Goal: Complete application form: Complete application form

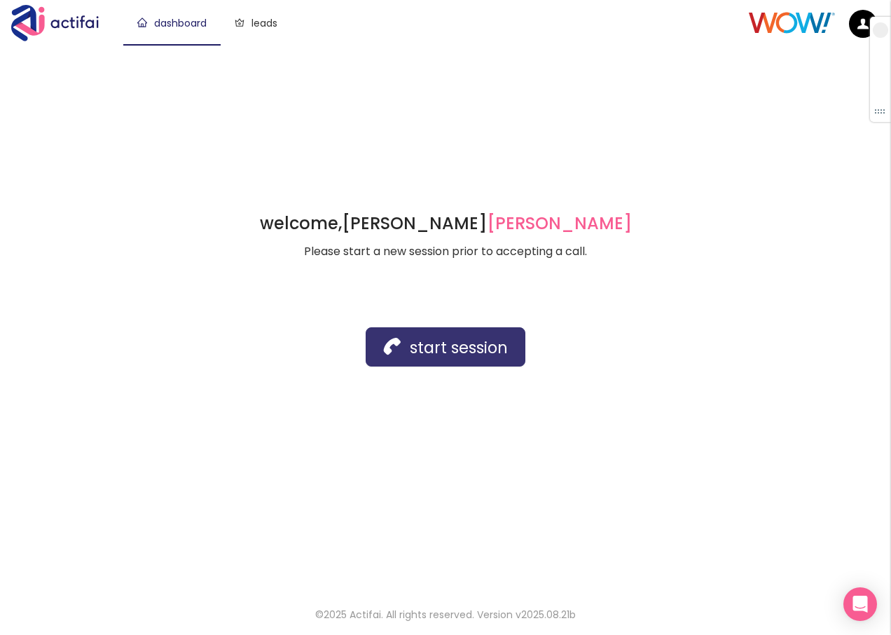
click at [411, 343] on button "start session" at bounding box center [446, 346] width 160 height 39
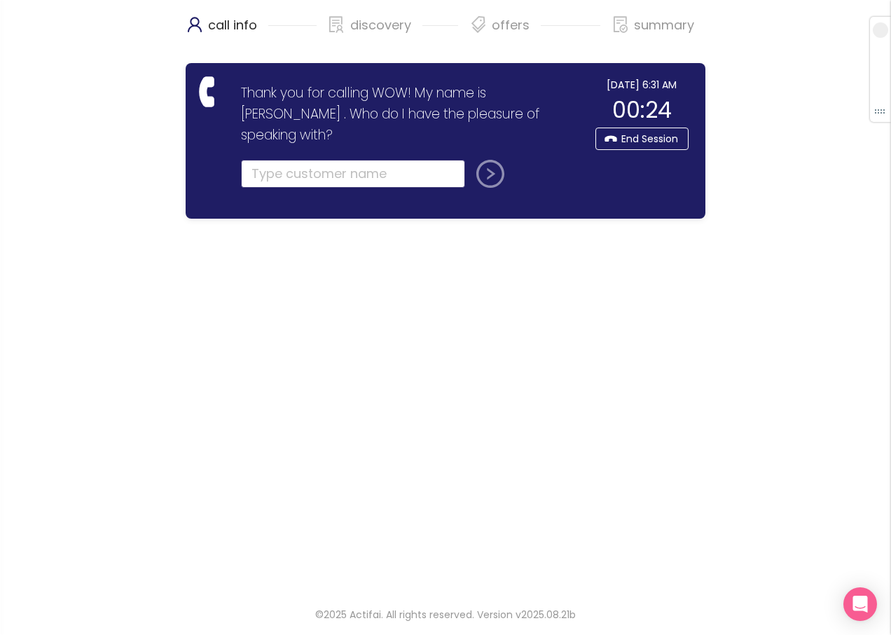
click at [290, 160] on input "text" at bounding box center [353, 174] width 224 height 28
click at [268, 160] on input "text" at bounding box center [353, 174] width 224 height 28
click at [283, 160] on input "text" at bounding box center [353, 174] width 224 height 28
type input "[PERSON_NAME]"
click at [485, 160] on button "submit" at bounding box center [488, 174] width 34 height 28
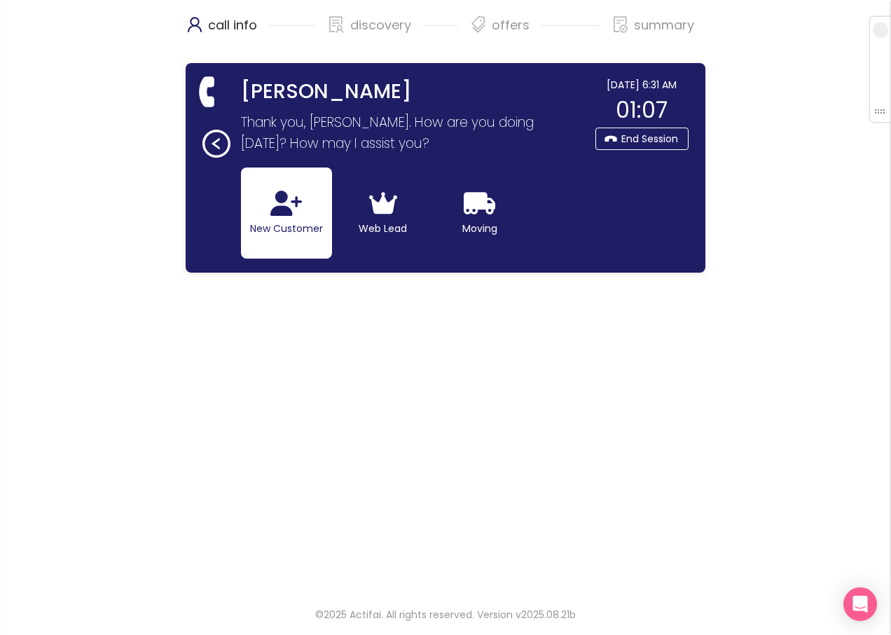
drag, startPoint x: 282, startPoint y: 226, endPoint x: 303, endPoint y: 252, distance: 33.5
click at [282, 225] on button "New Customer" at bounding box center [286, 212] width 91 height 91
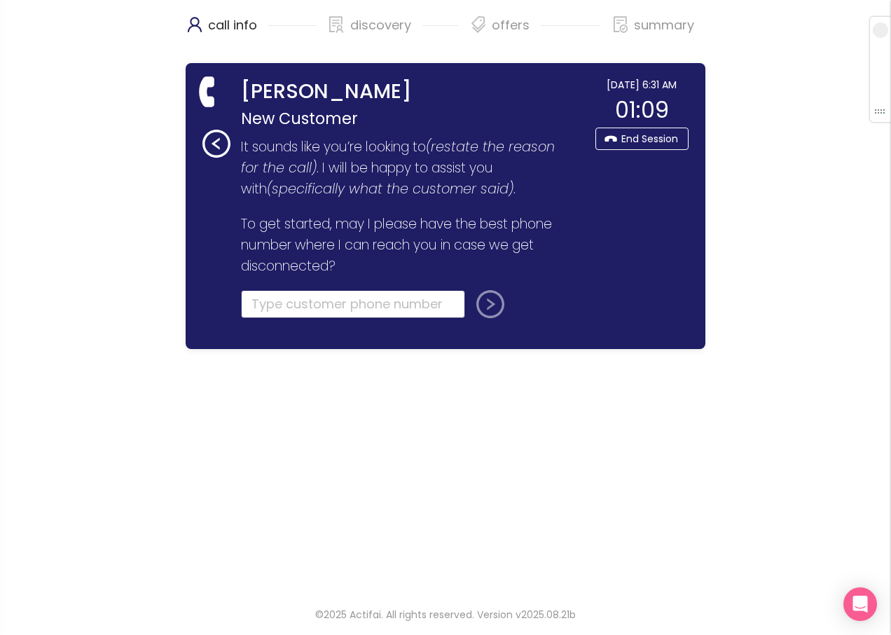
click at [286, 307] on input "tel" at bounding box center [353, 304] width 224 height 28
type input "[PHONE_NUMBER]"
click at [481, 313] on button "submit" at bounding box center [488, 304] width 34 height 28
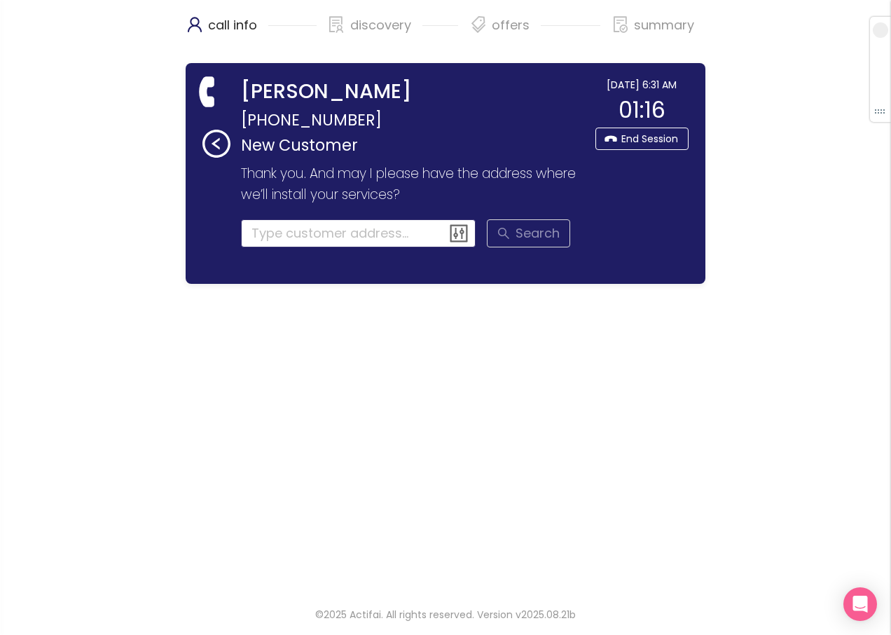
click at [266, 231] on input at bounding box center [358, 233] width 235 height 28
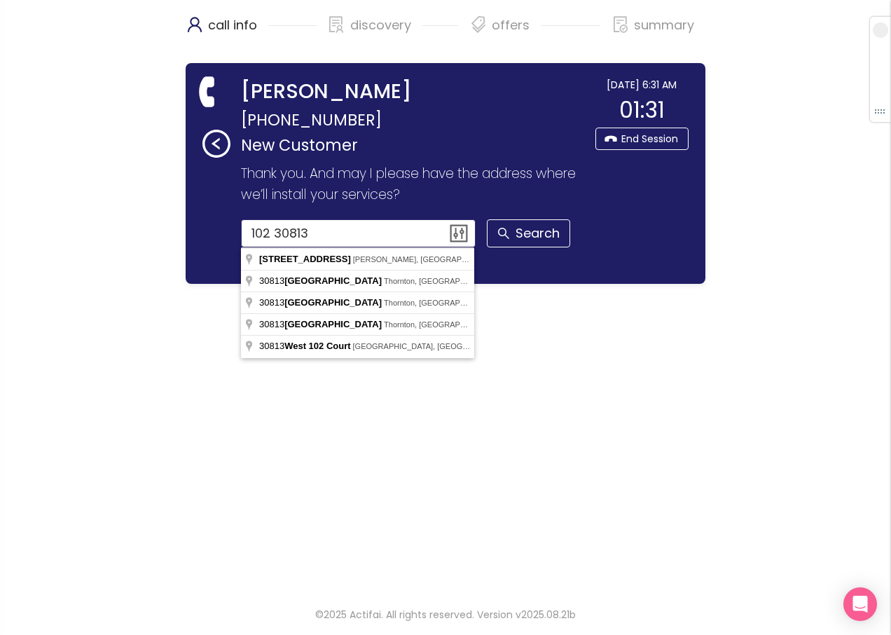
click at [270, 232] on input "102 30813" at bounding box center [358, 233] width 235 height 28
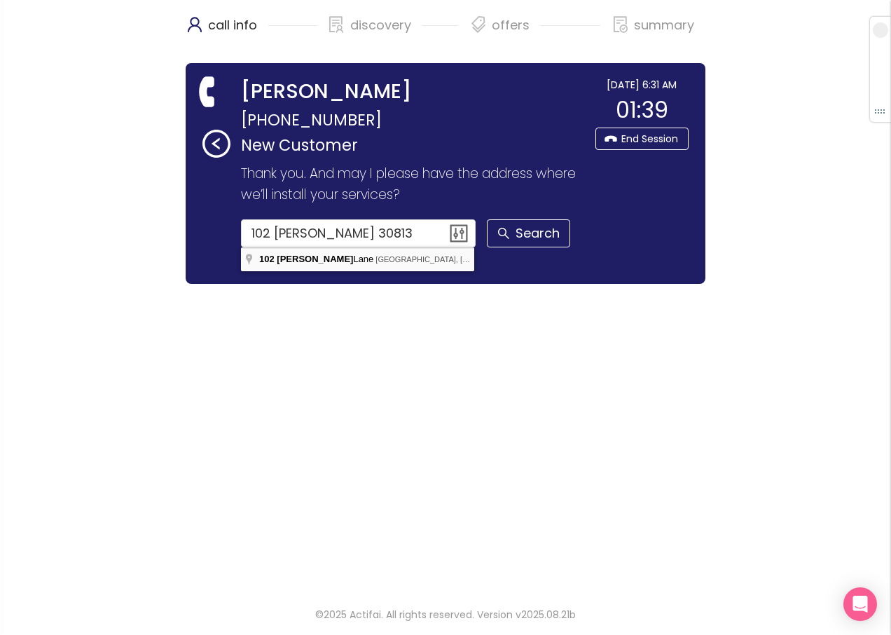
type input "[STREET_ADDRESS][PERSON_NAME]"
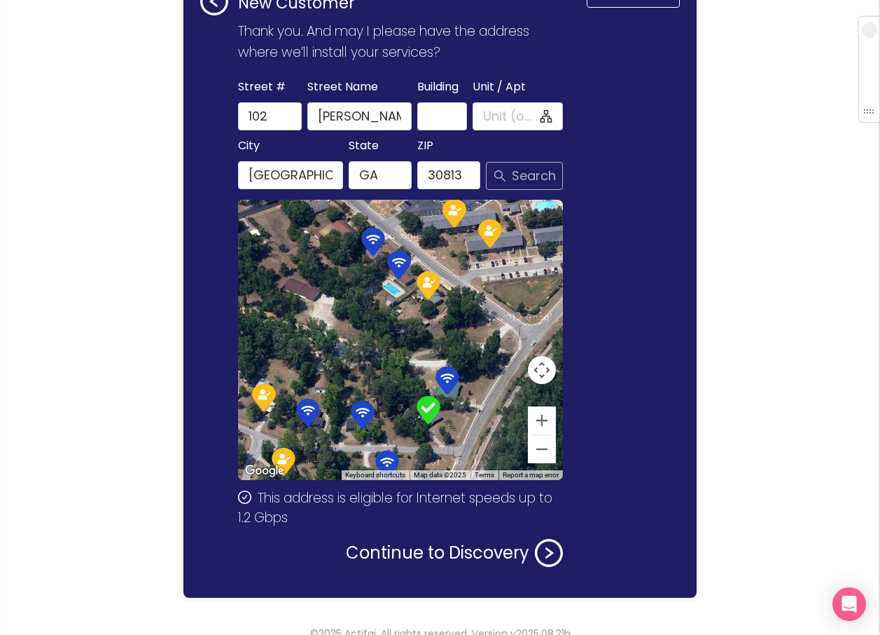
scroll to position [161, 0]
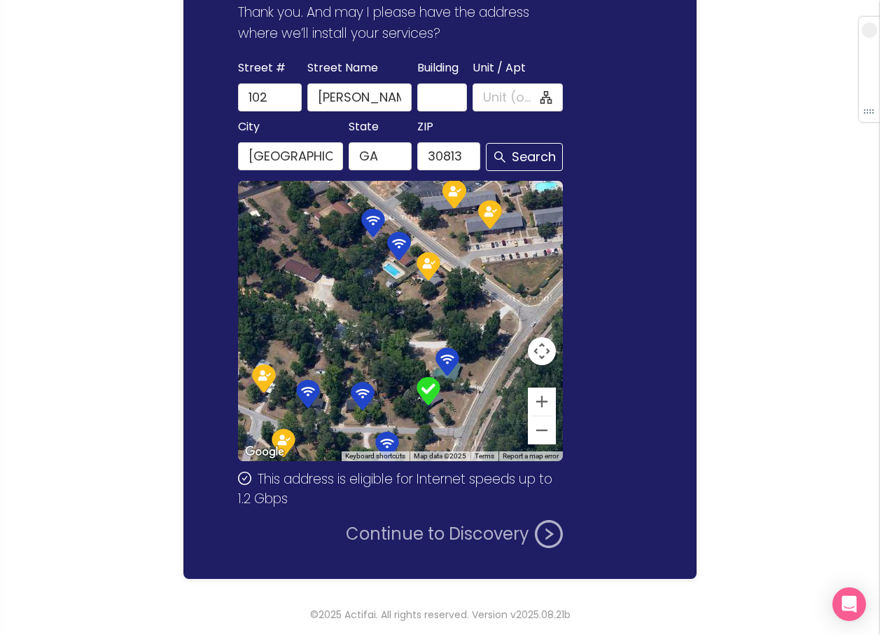
click at [408, 531] on button "Continue to Discovery" at bounding box center [454, 534] width 217 height 28
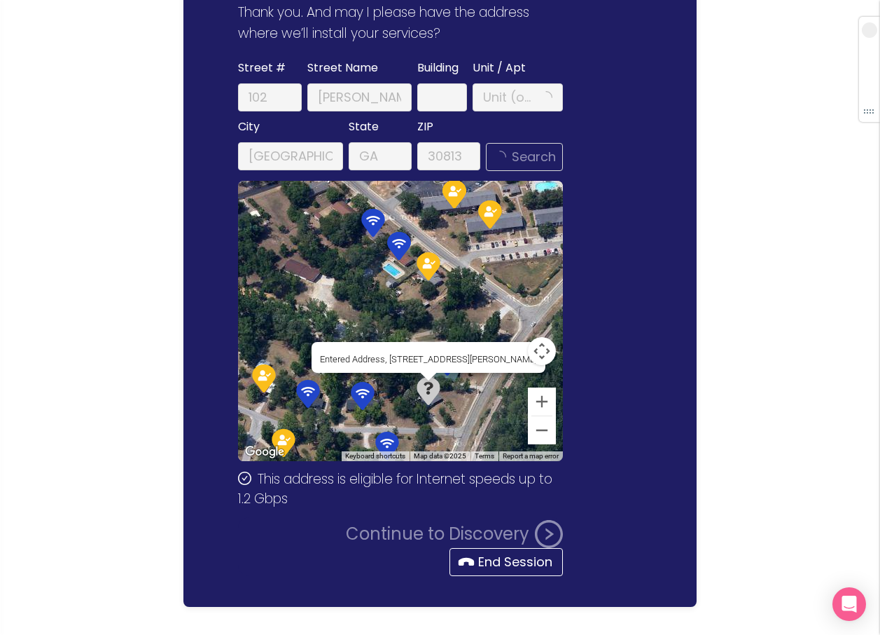
scroll to position [0, 0]
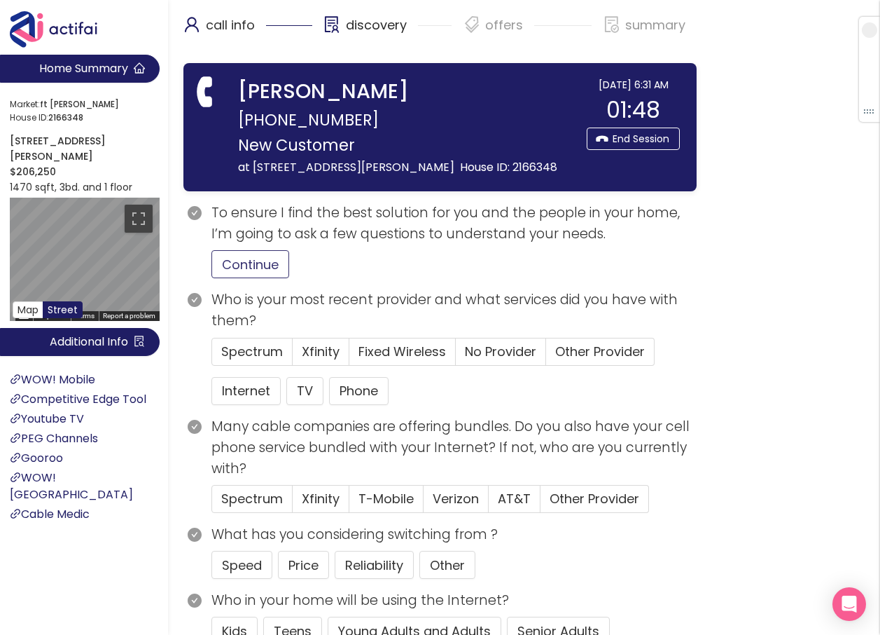
click at [252, 256] on button "Continue" at bounding box center [251, 264] width 78 height 28
click at [310, 338] on label "Xfinity" at bounding box center [321, 352] width 57 height 28
click at [293, 356] on input "Xfinity" at bounding box center [293, 356] width 0 height 0
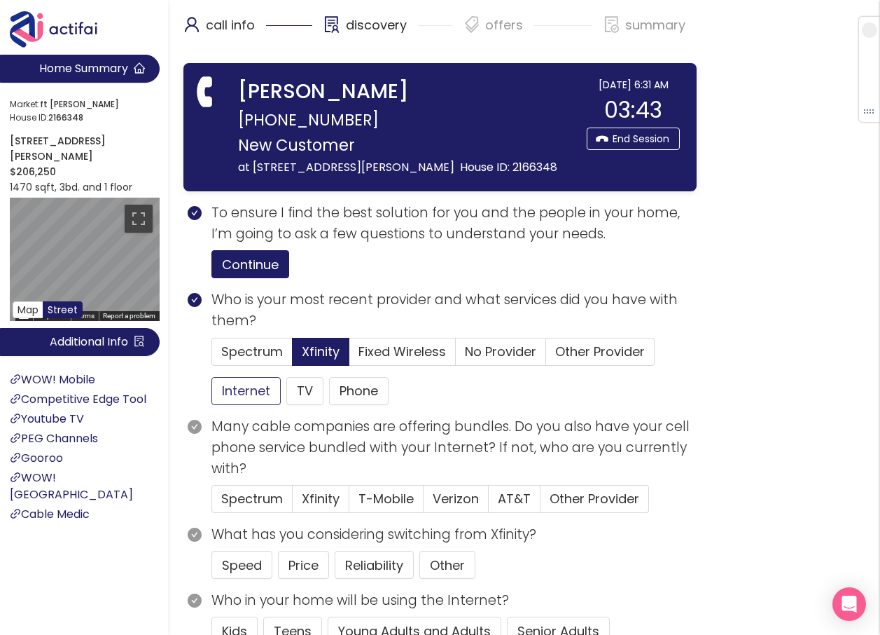
click at [250, 390] on button "Internet" at bounding box center [246, 391] width 69 height 28
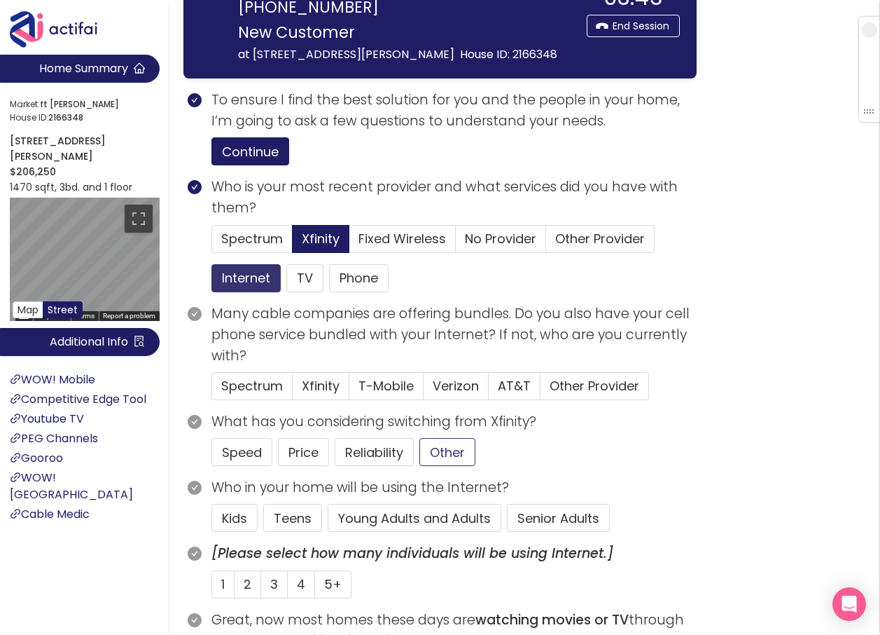
scroll to position [140, 0]
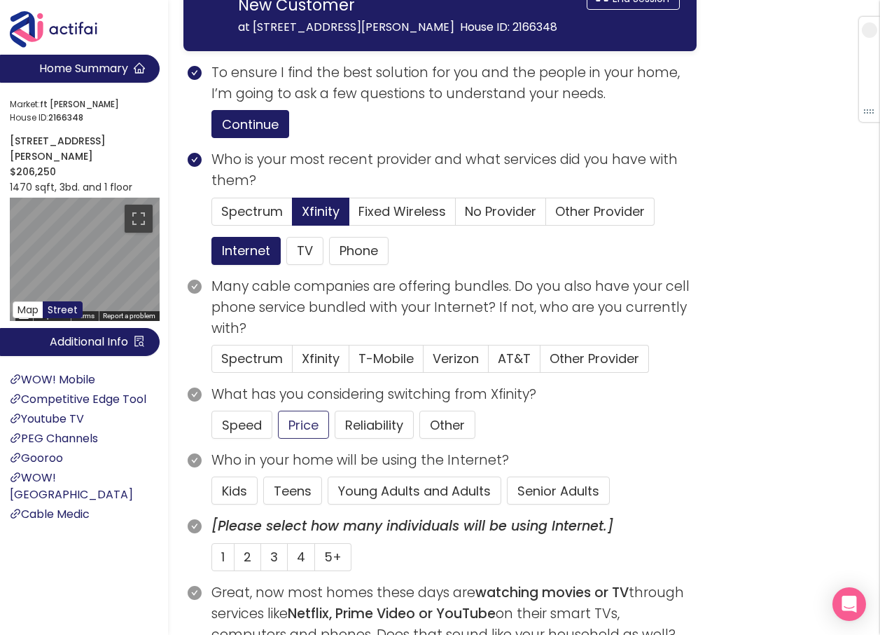
click at [308, 427] on button "Price" at bounding box center [303, 424] width 51 height 28
click at [385, 493] on button "Young Adults and Adults" at bounding box center [415, 490] width 174 height 28
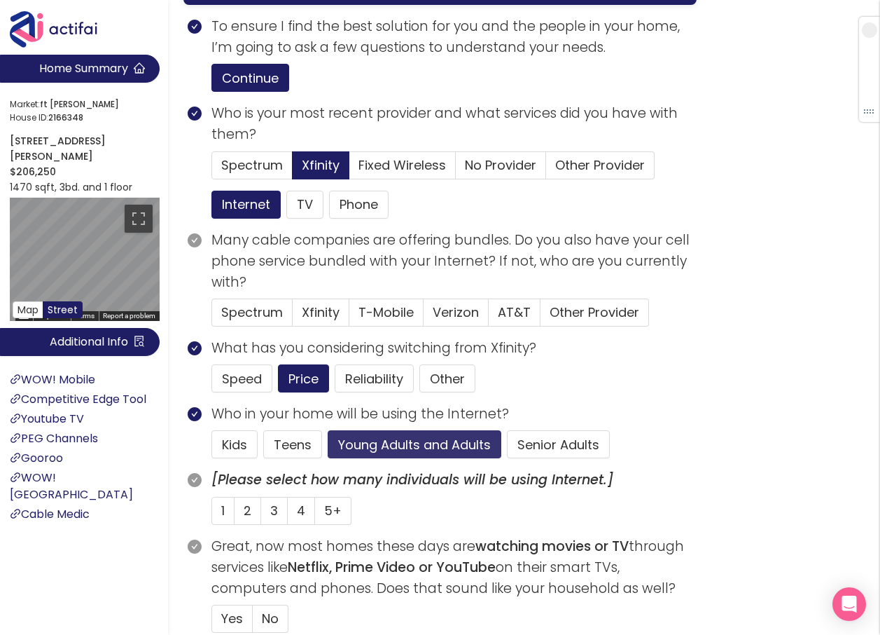
scroll to position [210, 0]
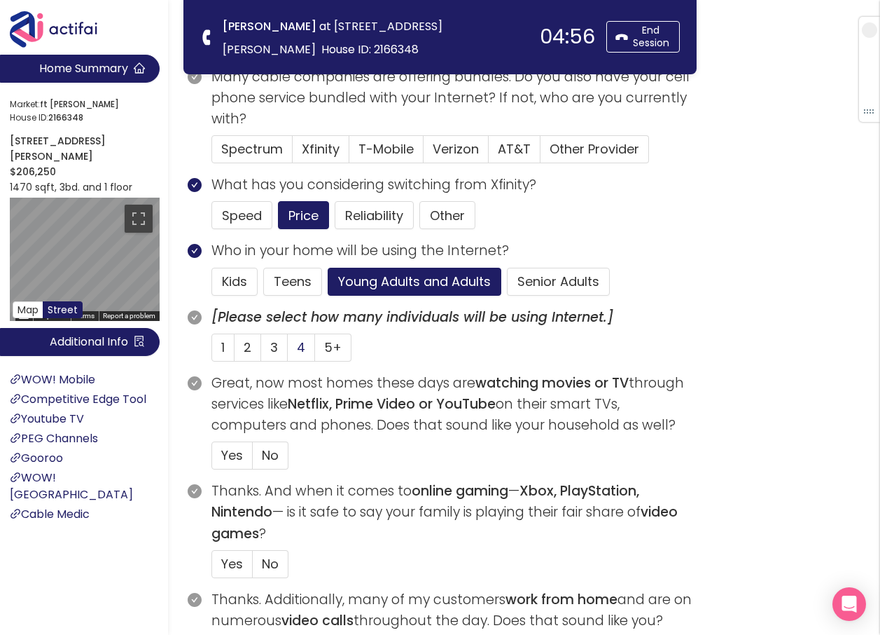
click at [298, 343] on span "4" at bounding box center [301, 347] width 8 height 18
click at [288, 352] on input "4" at bounding box center [288, 352] width 0 height 0
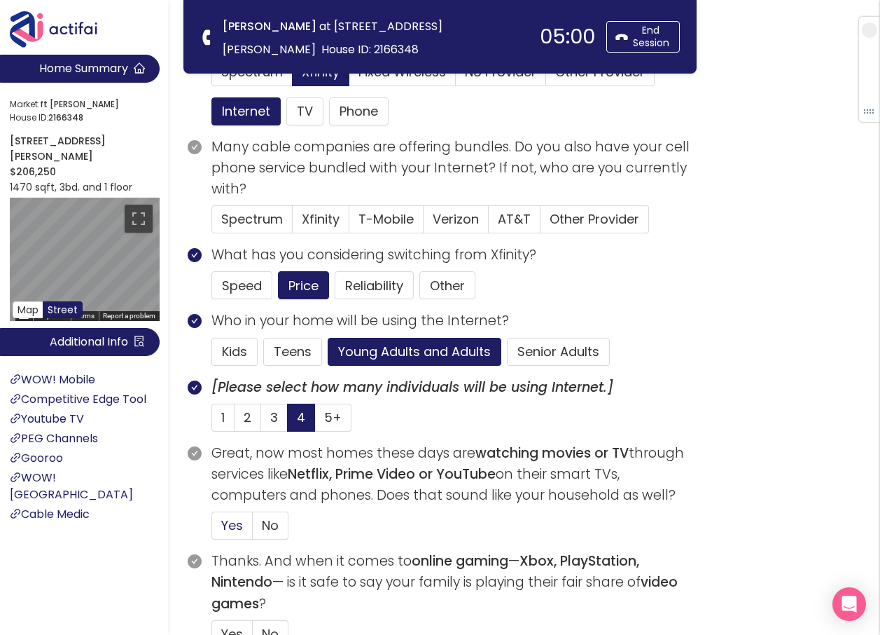
click at [235, 527] on span "Yes" at bounding box center [232, 525] width 22 height 18
click at [212, 530] on input "Yes" at bounding box center [212, 530] width 0 height 0
drag, startPoint x: 589, startPoint y: 221, endPoint x: 565, endPoint y: 216, distance: 25.0
click at [565, 216] on span "Other Provider" at bounding box center [595, 219] width 90 height 18
click at [541, 223] on input "Other Provider" at bounding box center [541, 223] width 0 height 0
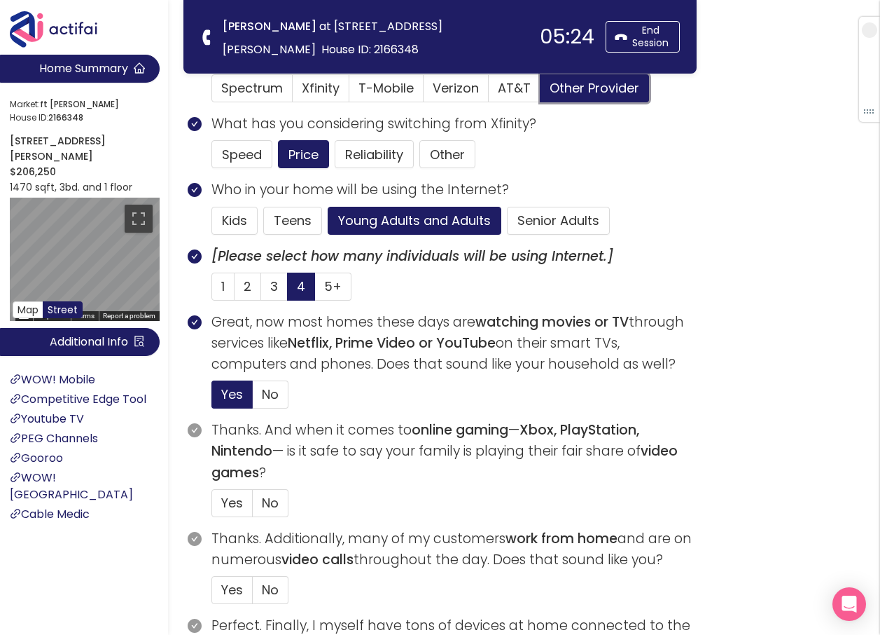
scroll to position [280, 0]
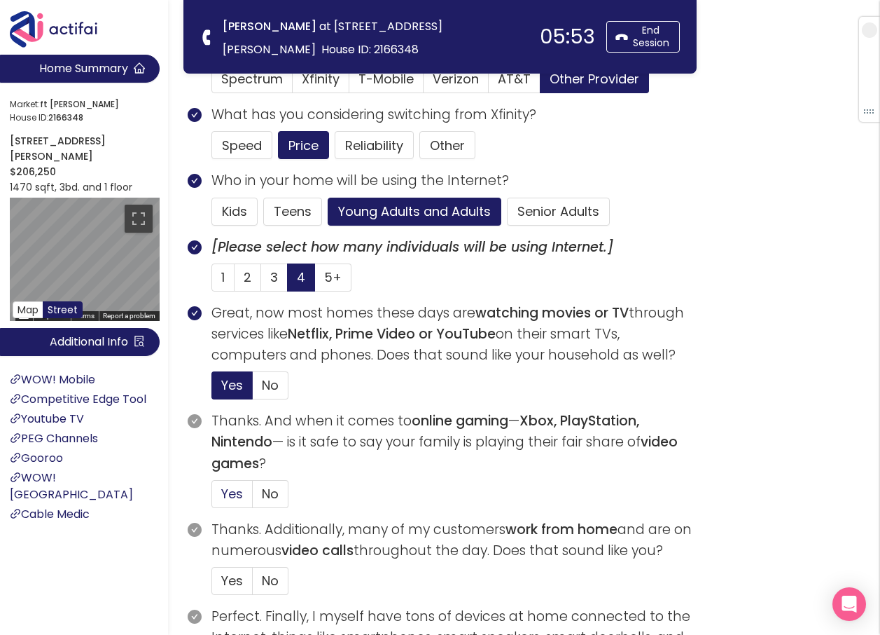
drag, startPoint x: 232, startPoint y: 486, endPoint x: 250, endPoint y: 480, distance: 19.3
click at [250, 480] on label "Yes" at bounding box center [232, 494] width 41 height 28
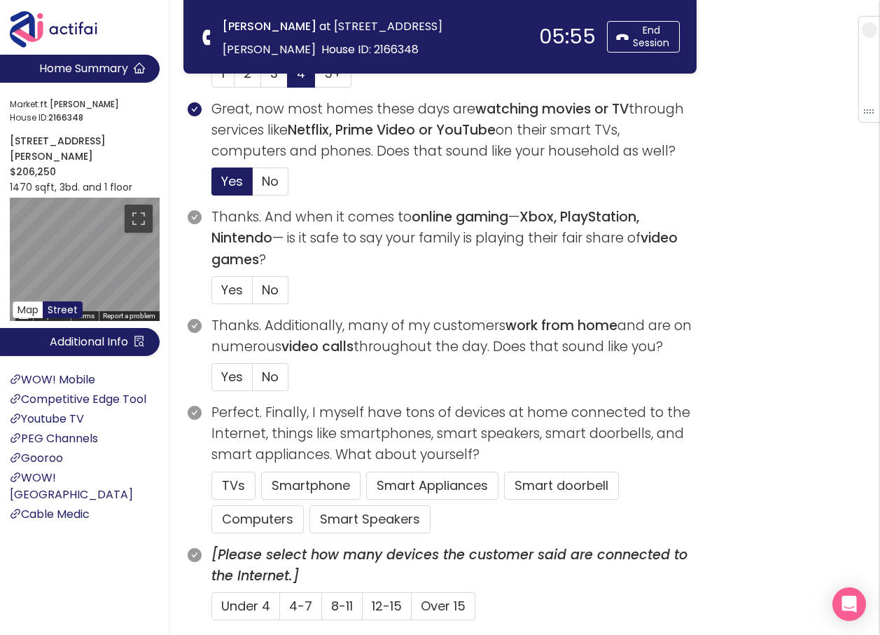
scroll to position [490, 0]
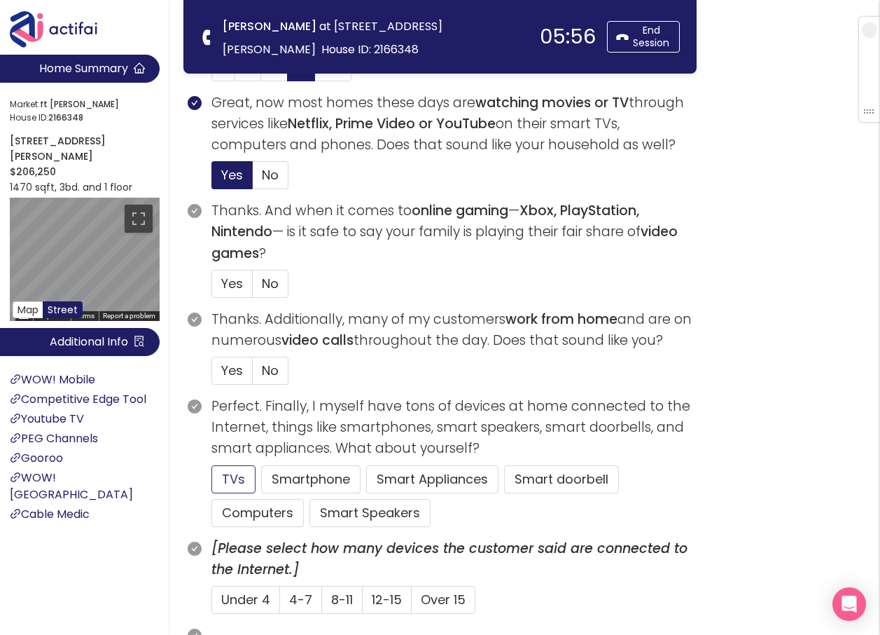
click at [233, 476] on button "TVs" at bounding box center [234, 479] width 44 height 28
click at [292, 597] on span "4-7" at bounding box center [300, 599] width 23 height 18
click at [280, 604] on input "4-7" at bounding box center [280, 604] width 0 height 0
click at [231, 283] on span "Yes" at bounding box center [232, 284] width 22 height 18
click at [212, 288] on input "Yes" at bounding box center [212, 288] width 0 height 0
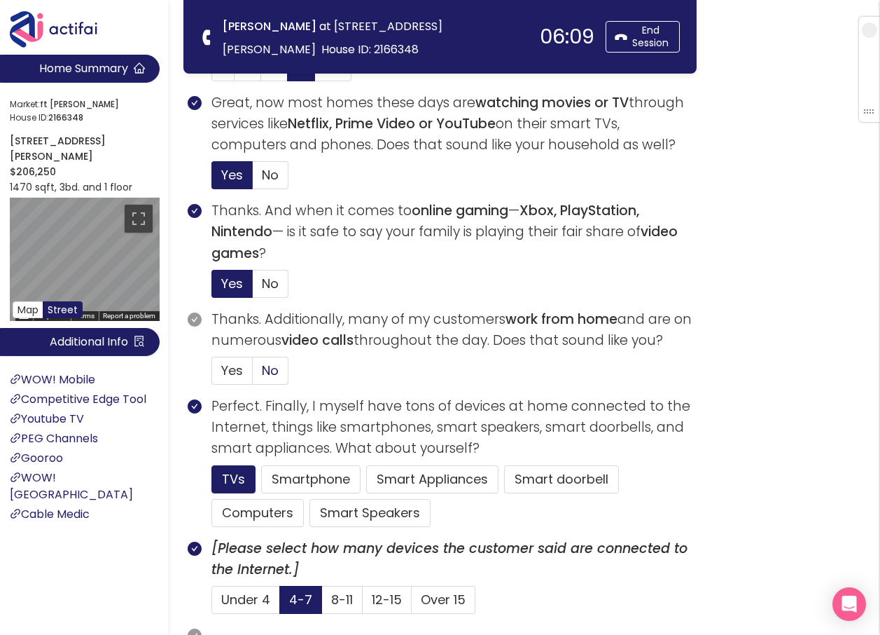
click at [272, 368] on span "No" at bounding box center [270, 370] width 17 height 18
click at [253, 375] on input "No" at bounding box center [253, 375] width 0 height 0
click at [261, 513] on button "Computers" at bounding box center [258, 513] width 92 height 28
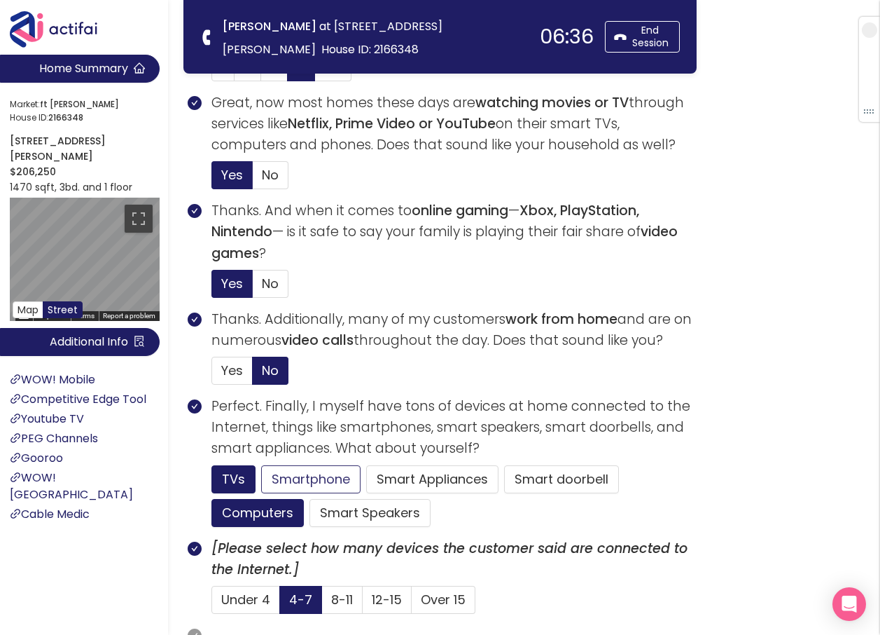
click at [283, 476] on button "Smartphone" at bounding box center [310, 479] width 99 height 28
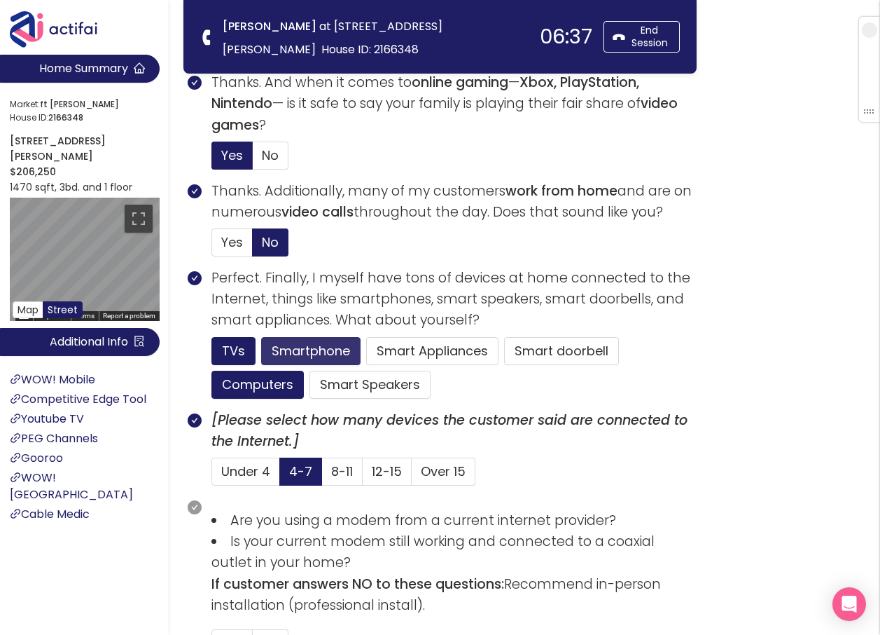
scroll to position [630, 0]
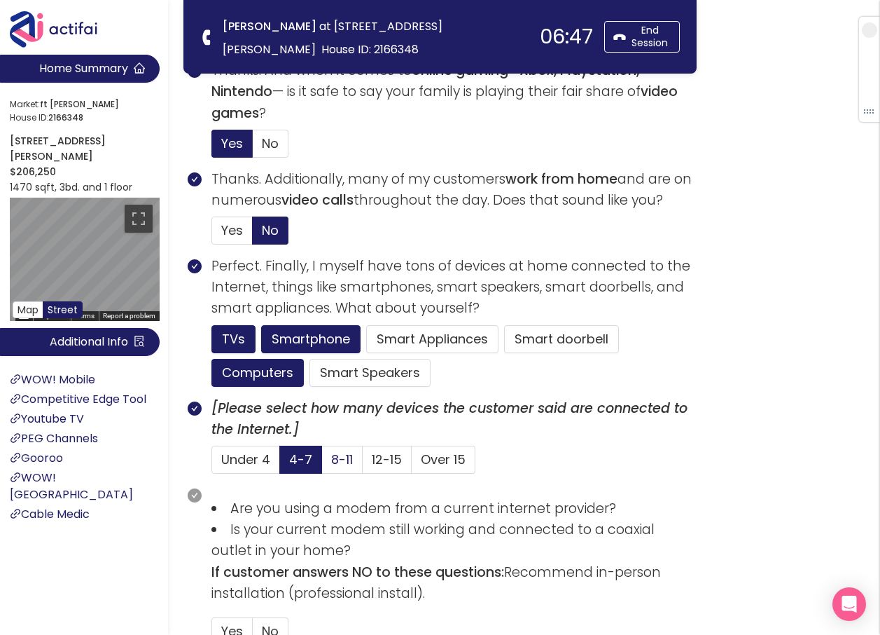
click at [343, 461] on span "8-11" at bounding box center [342, 459] width 22 height 18
click at [322, 464] on input "8-11" at bounding box center [322, 464] width 0 height 0
click at [367, 376] on button "Smart Speakers" at bounding box center [370, 373] width 121 height 28
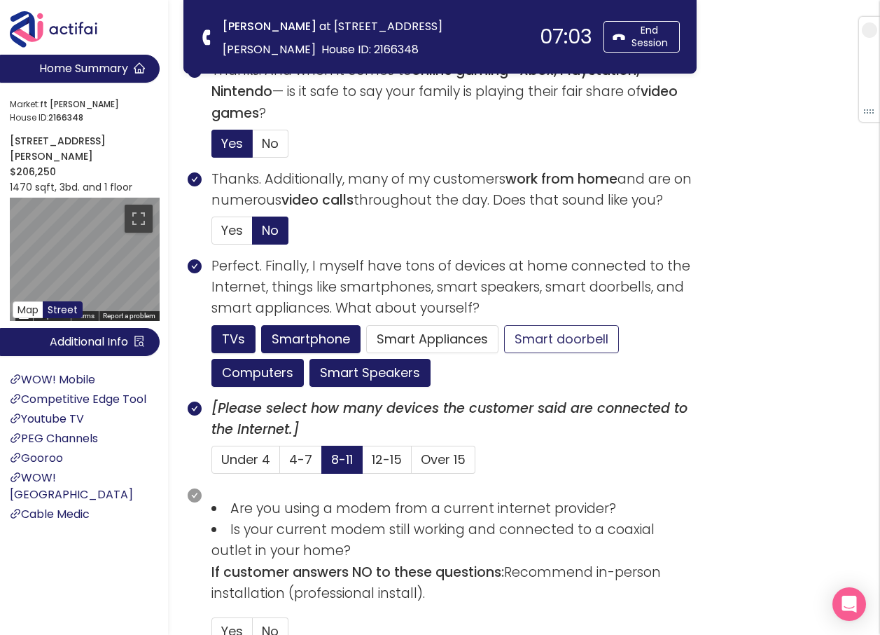
click at [558, 331] on button "Smart doorbell" at bounding box center [561, 339] width 115 height 28
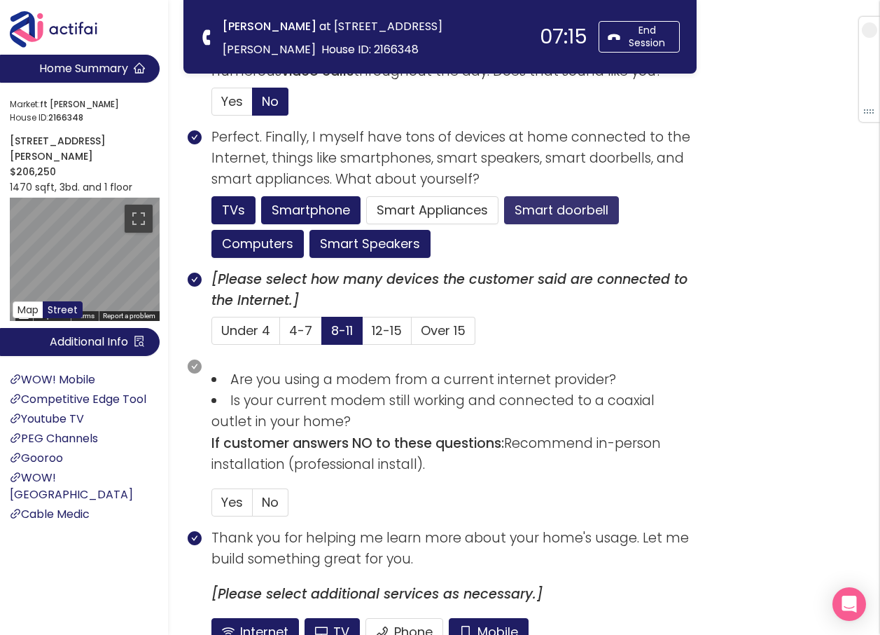
scroll to position [770, 0]
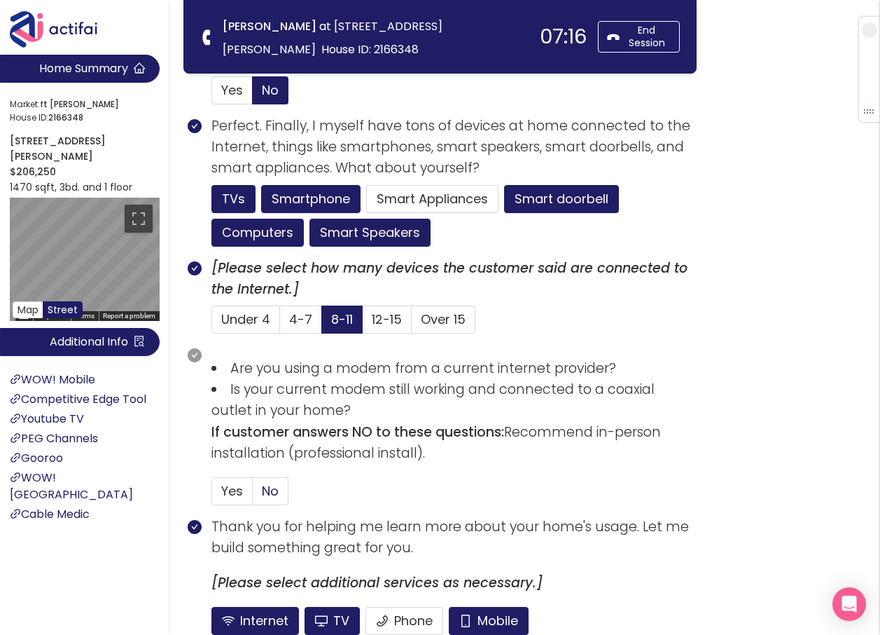
click at [270, 490] on span "No" at bounding box center [270, 491] width 17 height 18
click at [253, 495] on input "No" at bounding box center [253, 495] width 0 height 0
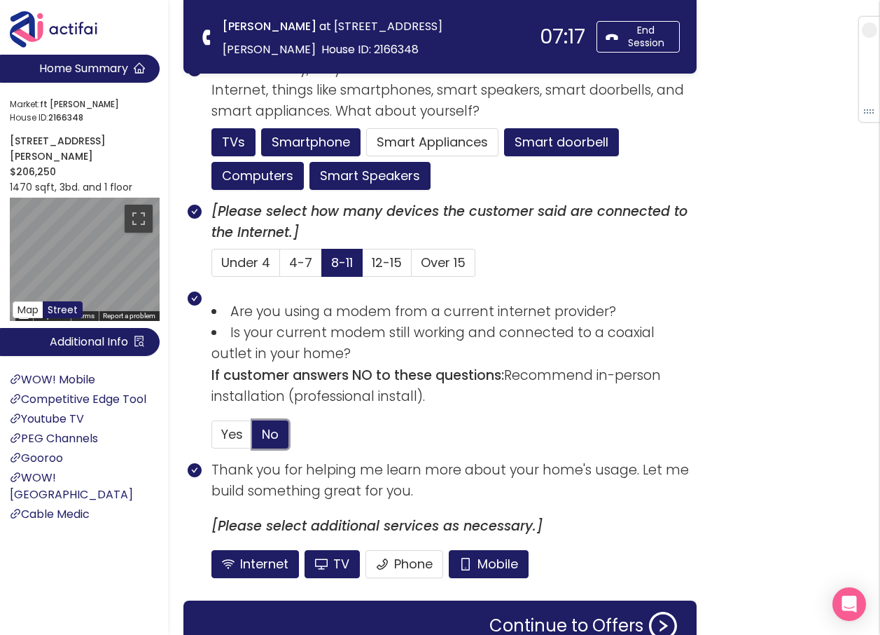
scroll to position [899, 0]
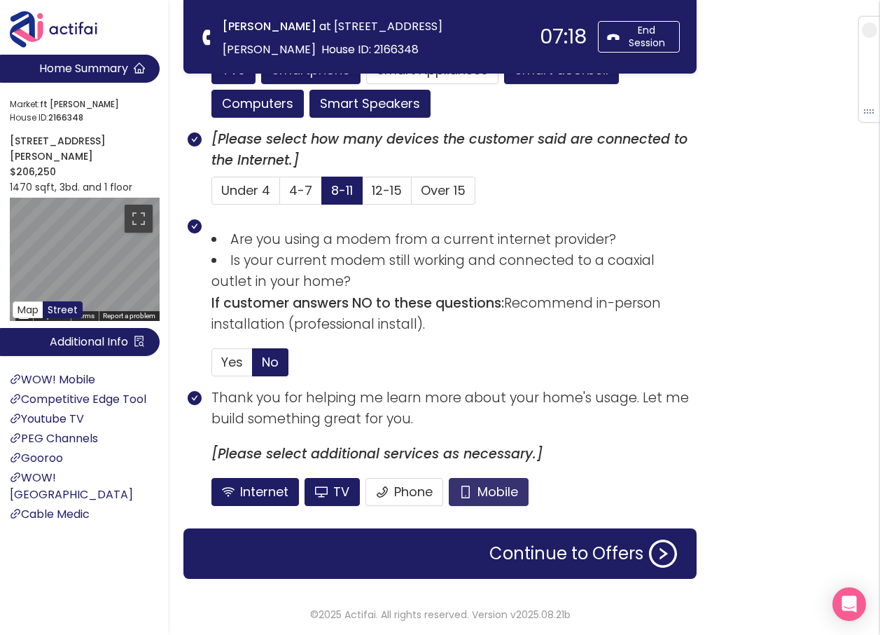
click at [501, 487] on button "Mobile" at bounding box center [489, 492] width 80 height 28
click at [338, 495] on button "TV" at bounding box center [332, 492] width 55 height 28
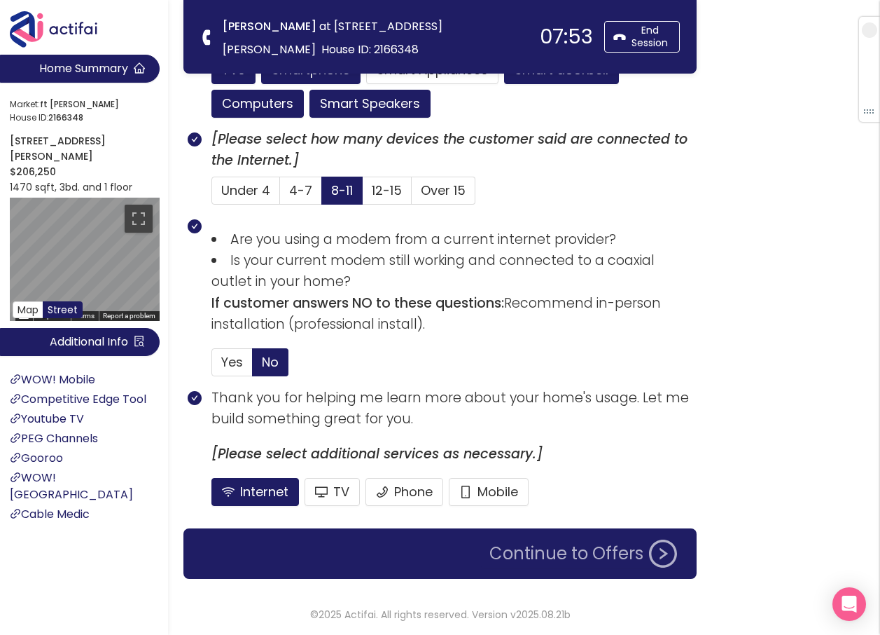
click at [555, 562] on button "Continue to Offers" at bounding box center [583, 553] width 205 height 28
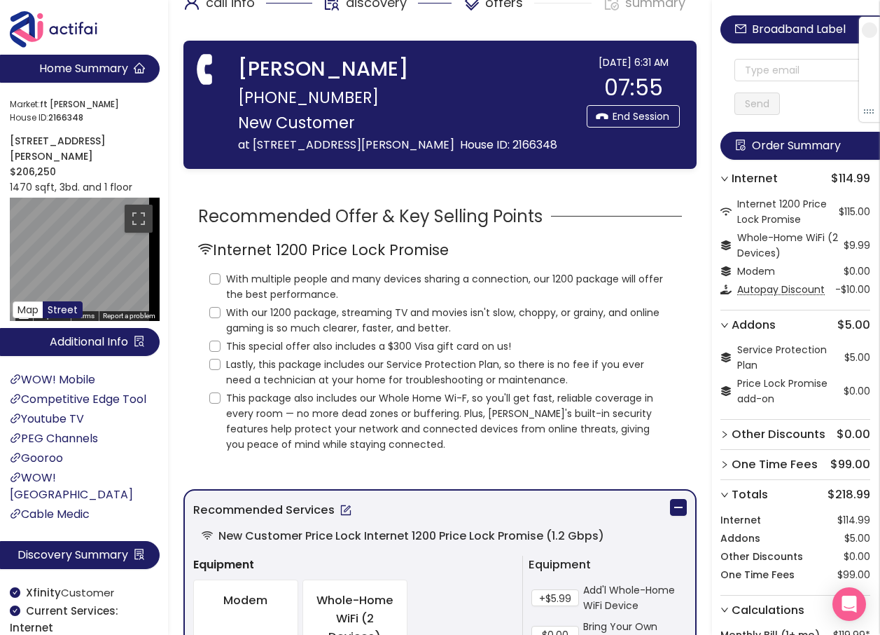
scroll to position [0, 0]
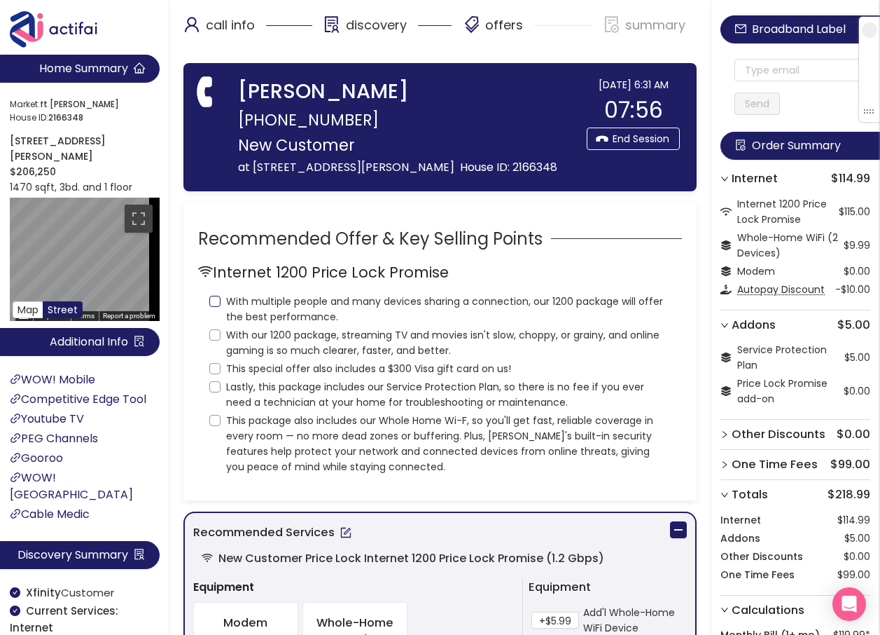
click at [216, 300] on input "With multiple people and many devices sharing a connection, our 1200 package wi…" at bounding box center [214, 301] width 11 height 11
checkbox input "true"
click at [216, 335] on input "With our 1200 package, streaming TV and movies isn't slow, choppy, or grainy, a…" at bounding box center [214, 334] width 11 height 11
checkbox input "true"
click at [214, 361] on label "This special offer also includes a $300 Visa gift card on us!" at bounding box center [362, 367] width 307 height 18
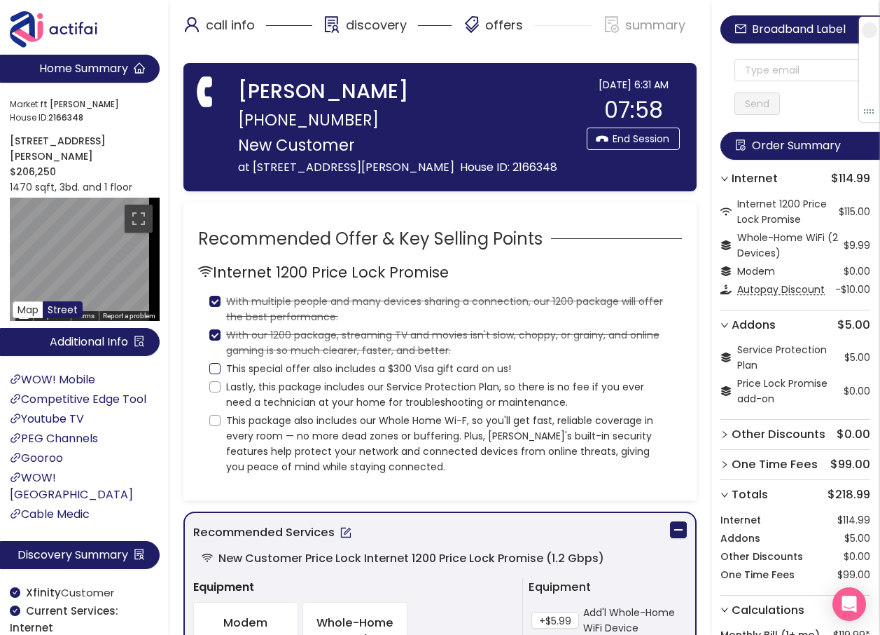
click at [214, 363] on input "This special offer also includes a $300 Visa gift card on us!" at bounding box center [214, 368] width 11 height 11
checkbox input "true"
click at [210, 383] on input "Lastly, this package includes our Service Protection Plan, so there is no fee i…" at bounding box center [214, 386] width 11 height 11
checkbox input "true"
click at [212, 416] on input "This package also includes our Whole Home Wi-F, so you'll get fast, reliable co…" at bounding box center [214, 420] width 11 height 11
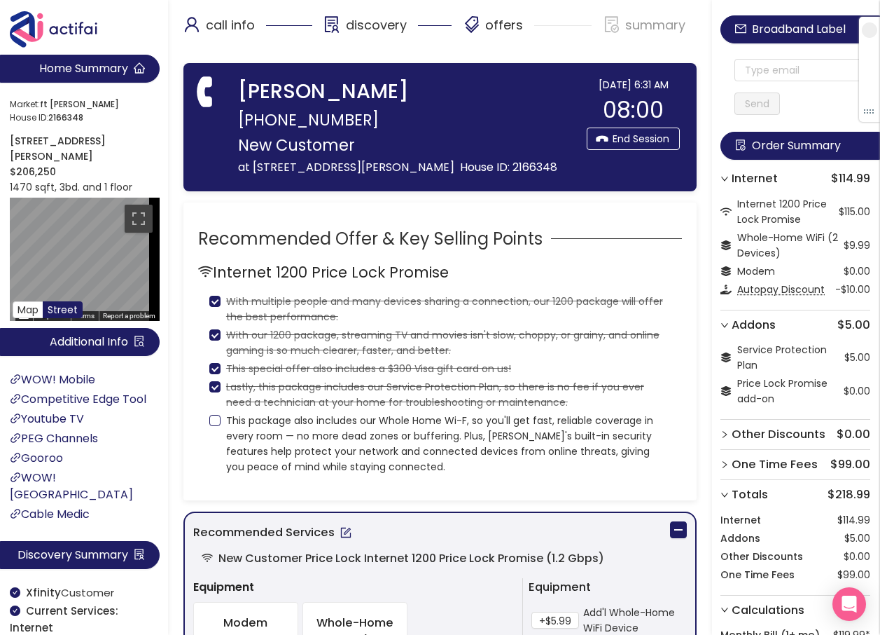
checkbox input "true"
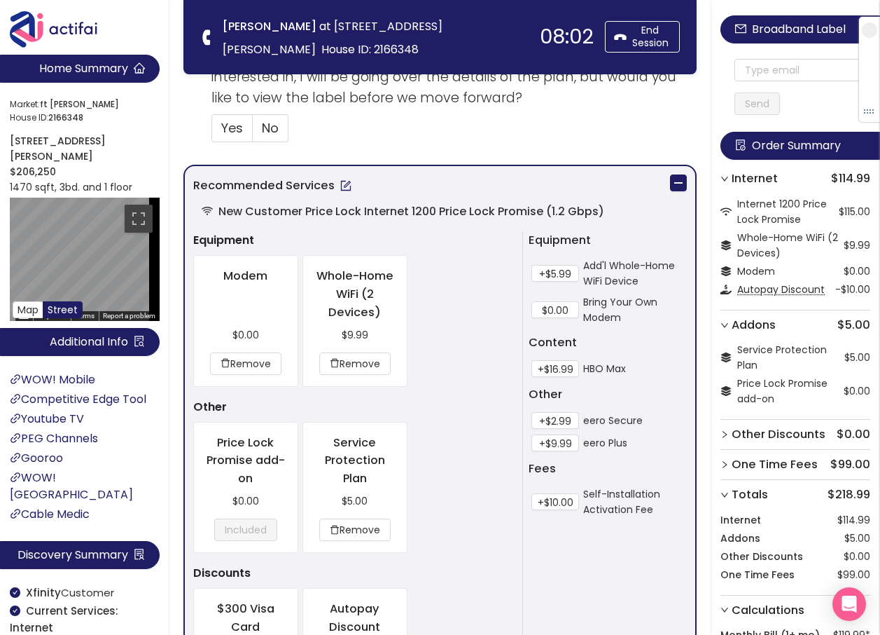
scroll to position [630, 0]
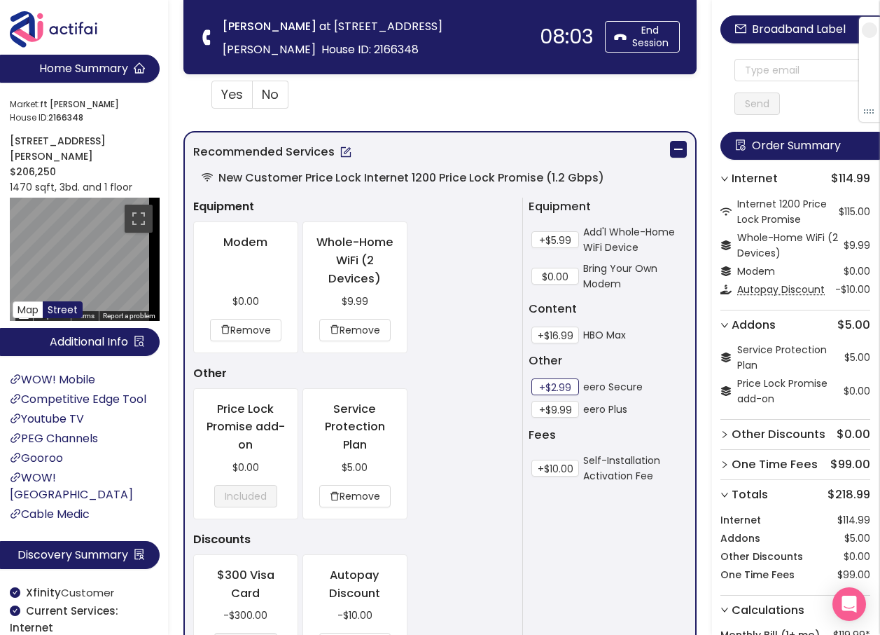
click at [557, 385] on button "+$2.99" at bounding box center [556, 386] width 48 height 17
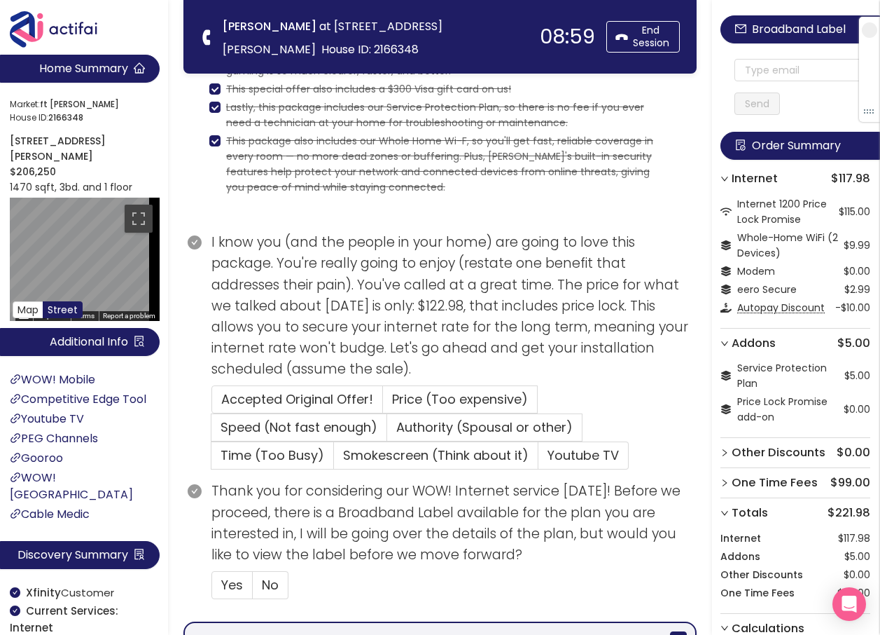
scroll to position [420, 0]
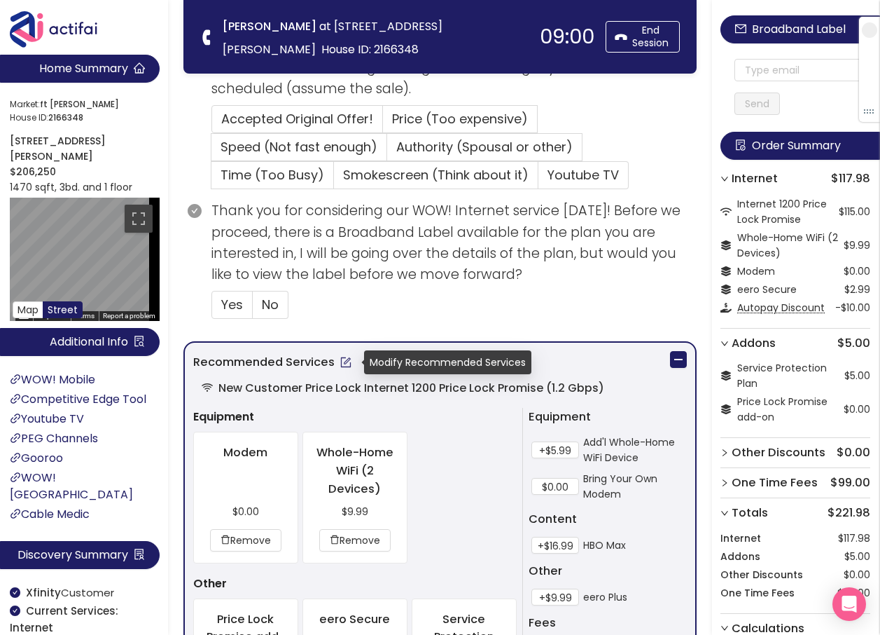
click at [346, 364] on button "button" at bounding box center [346, 362] width 22 height 22
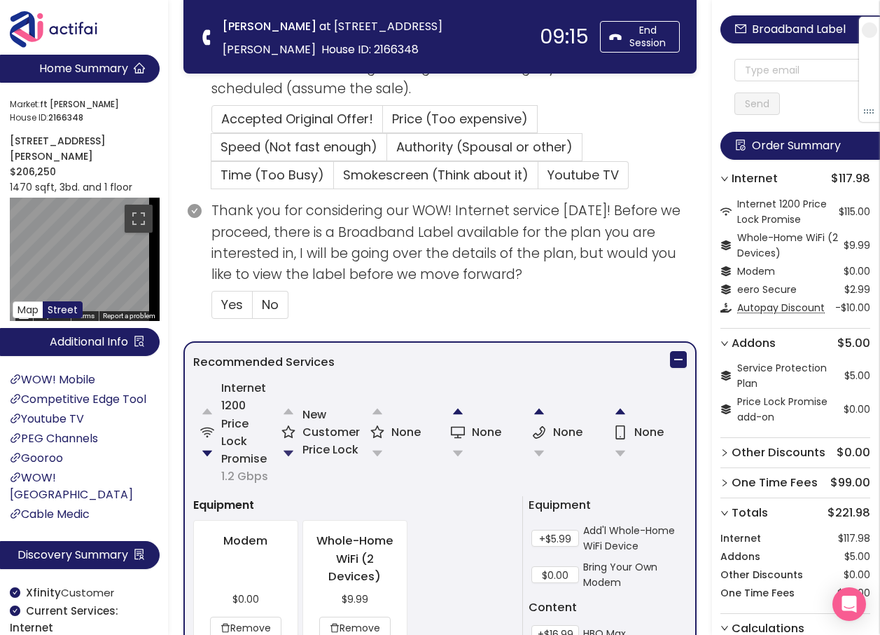
click at [291, 449] on button "button" at bounding box center [289, 453] width 28 height 28
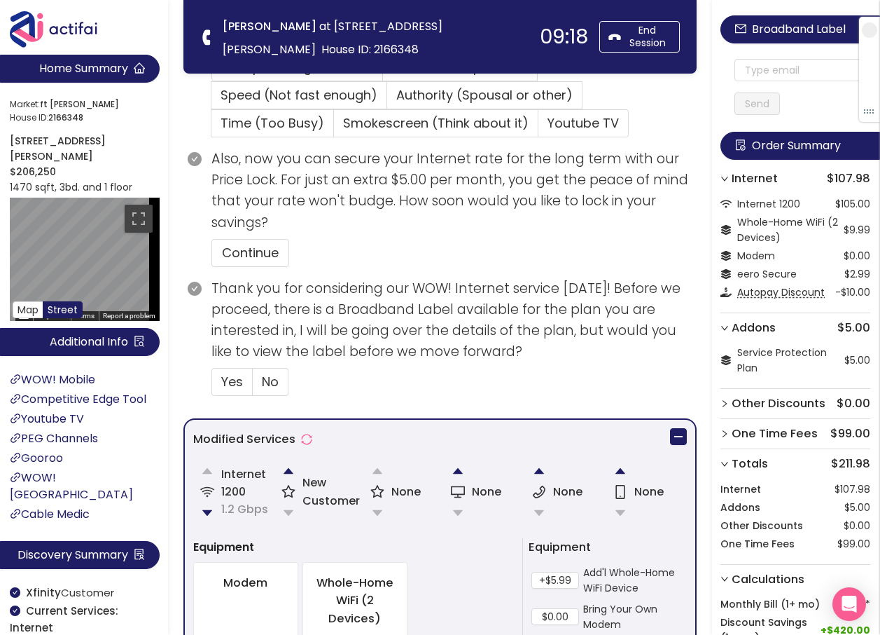
scroll to position [438, 0]
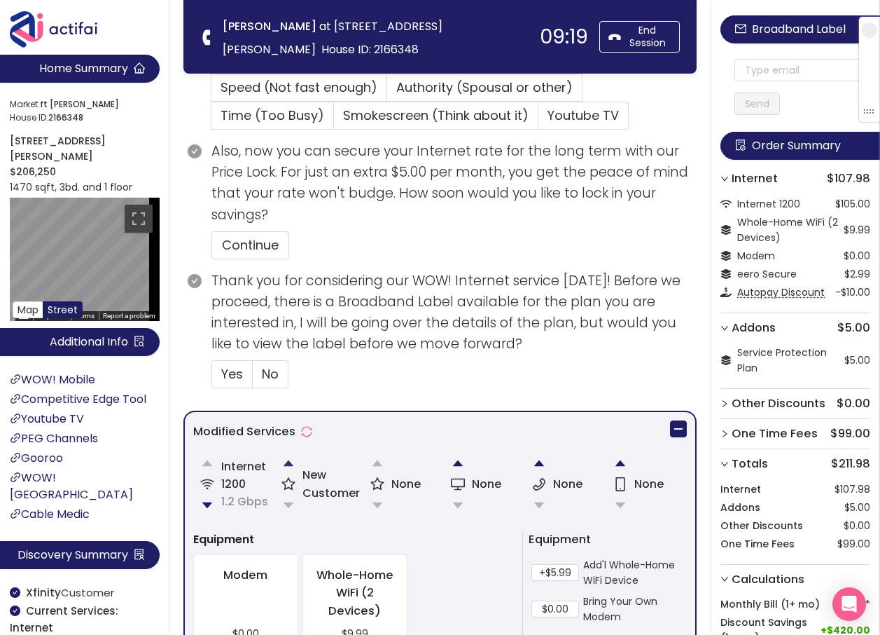
click at [291, 463] on button "button" at bounding box center [289, 463] width 28 height 28
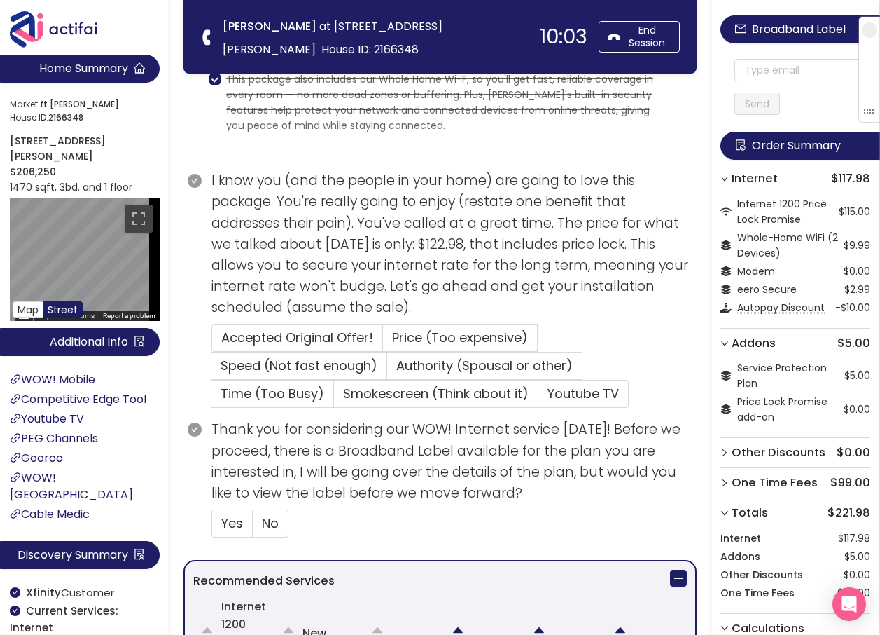
scroll to position [210, 0]
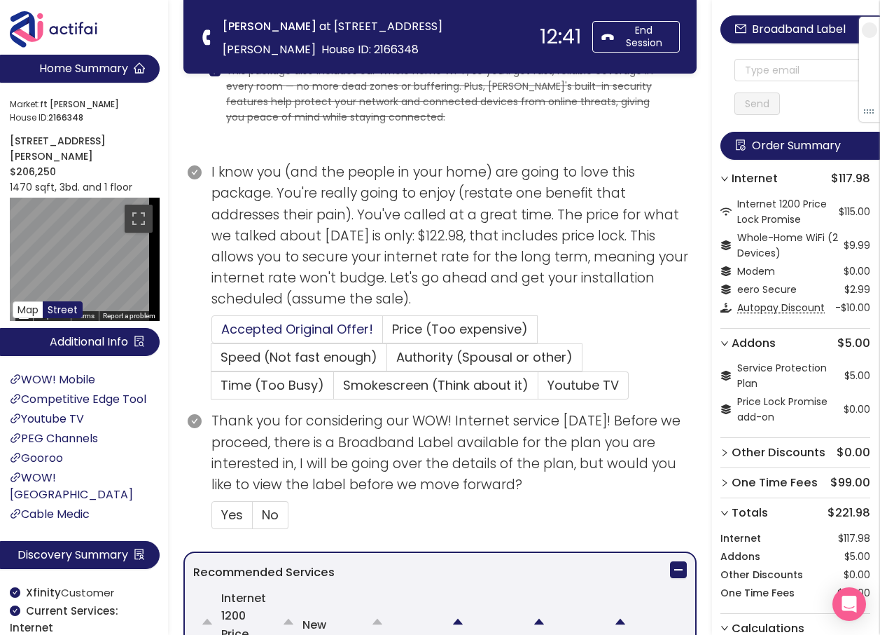
click at [272, 324] on span "Accepted Original Offer!" at bounding box center [297, 329] width 152 height 18
click at [212, 333] on input "Accepted Original Offer!" at bounding box center [212, 333] width 0 height 0
click at [235, 513] on span "Yes" at bounding box center [232, 515] width 22 height 18
click at [212, 519] on input "Yes" at bounding box center [212, 519] width 0 height 0
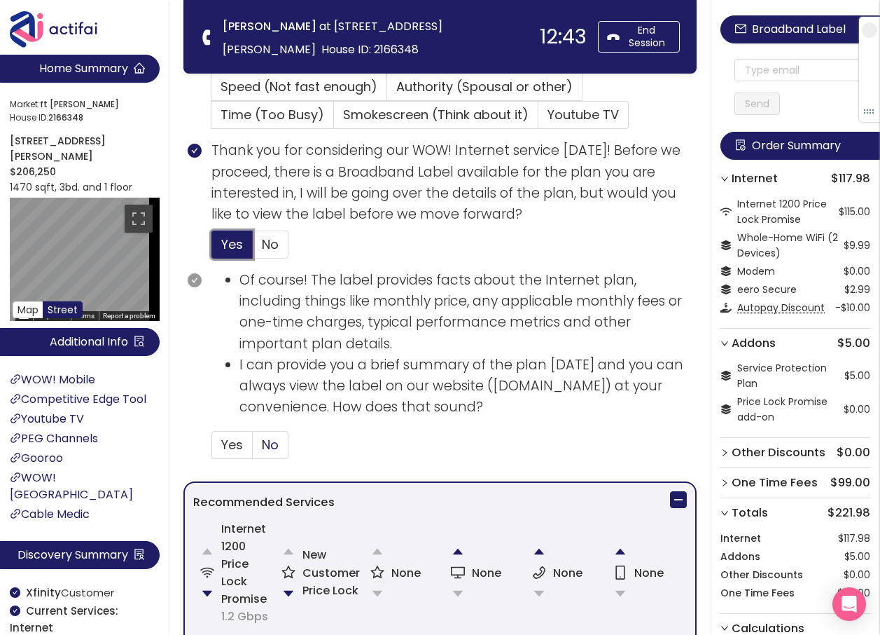
scroll to position [490, 0]
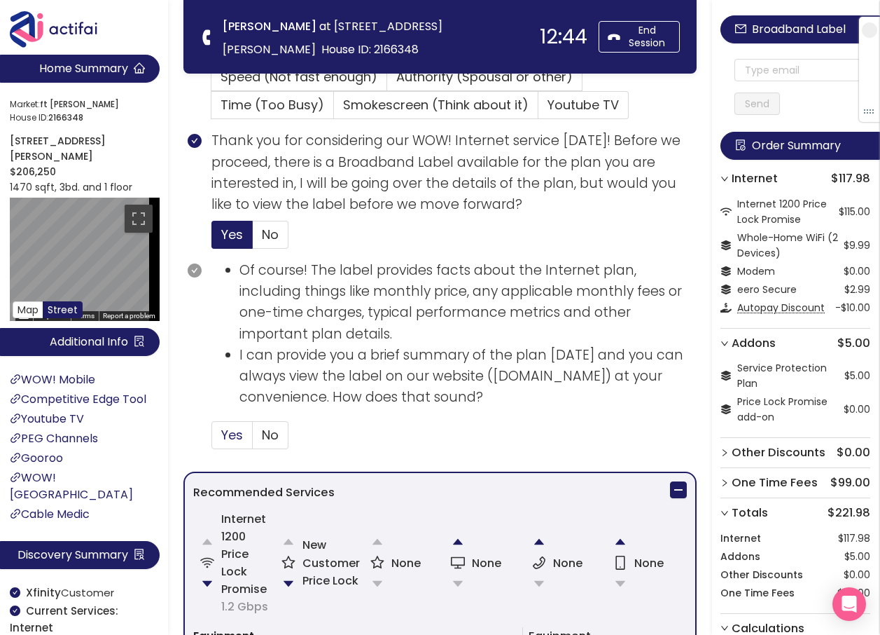
click at [235, 438] on span "Yes" at bounding box center [232, 435] width 22 height 18
click at [212, 439] on input "Yes" at bounding box center [212, 439] width 0 height 0
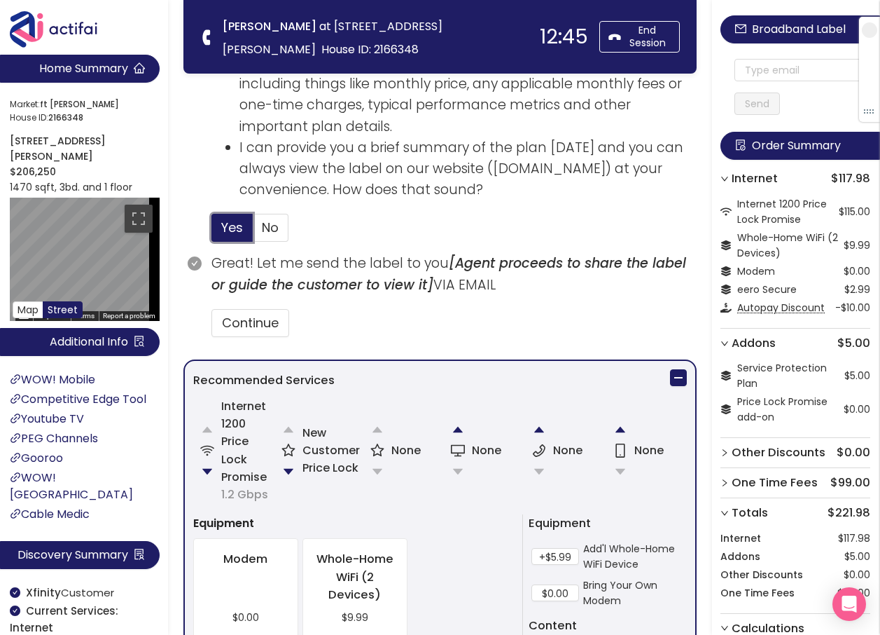
scroll to position [700, 0]
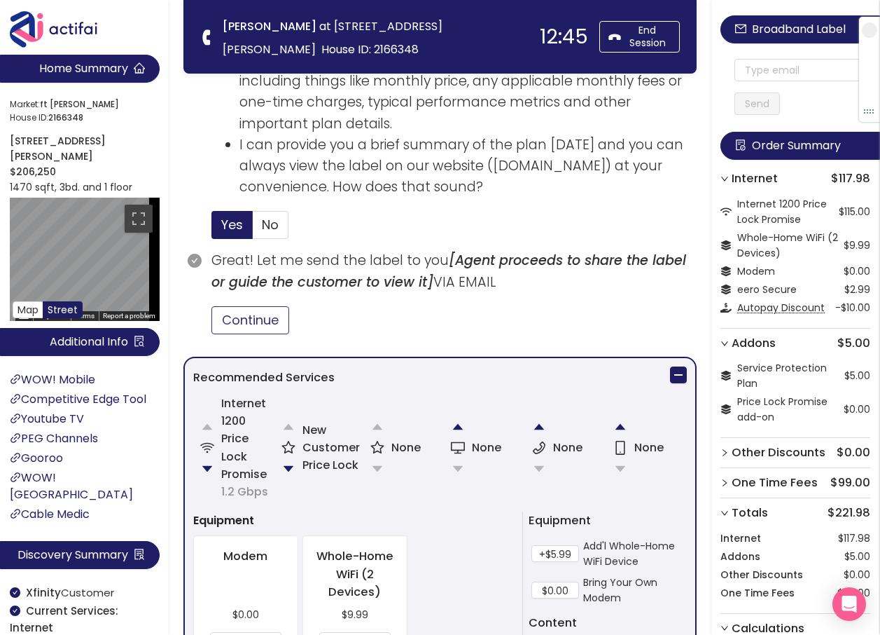
click at [259, 324] on button "Continue" at bounding box center [251, 320] width 78 height 28
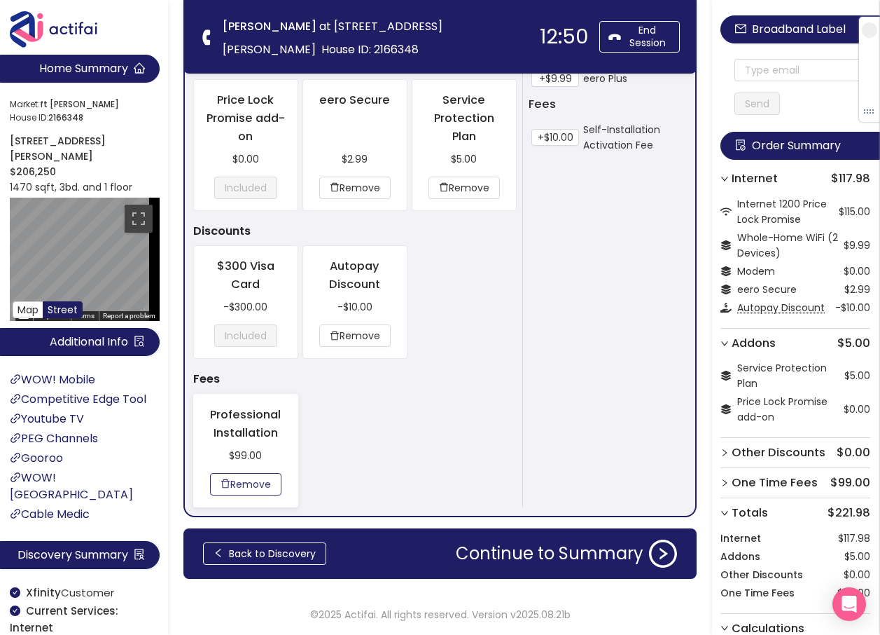
click at [235, 480] on button "Remove" at bounding box center [245, 484] width 71 height 22
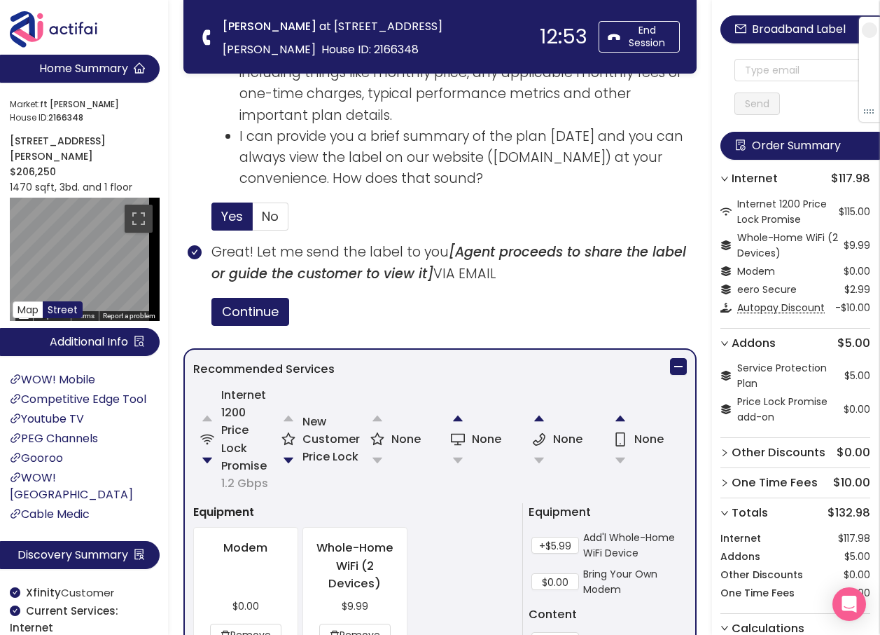
scroll to position [482, 0]
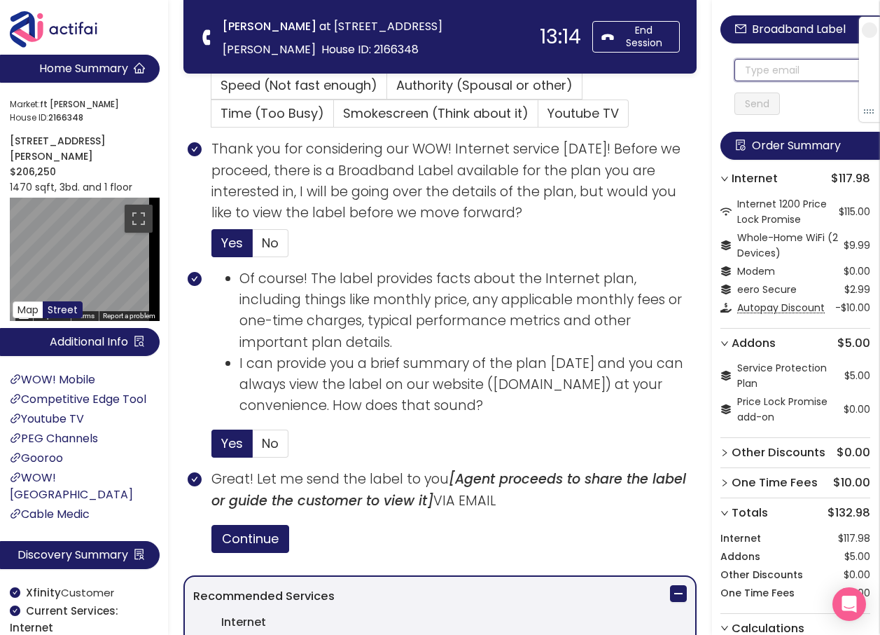
click at [764, 71] on input "text" at bounding box center [803, 70] width 136 height 22
drag, startPoint x: 792, startPoint y: 73, endPoint x: 710, endPoint y: 61, distance: 83.5
click at [710, 61] on section "Home Summary Market: ft [PERSON_NAME][GEOGRAPHIC_DATA] ID: 2166348 [STREET_ADDR…" at bounding box center [440, 514] width 880 height 1993
click at [755, 74] on input "[EMAIL_ADDRESS][PERSON_NAME][DOMAIN_NAME]" at bounding box center [803, 70] width 136 height 22
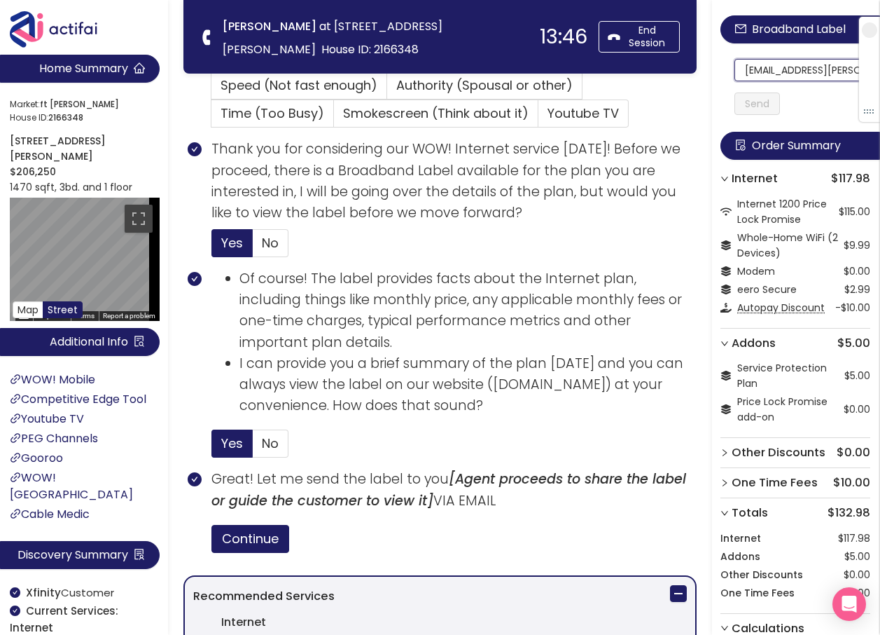
scroll to position [0, 31]
drag, startPoint x: 754, startPoint y: 74, endPoint x: 858, endPoint y: 77, distance: 103.7
click at [350, 60] on section "Home Summary Market: ft [PERSON_NAME][GEOGRAPHIC_DATA] ID: 2166348 [STREET_ADDR…" at bounding box center [440, 514] width 880 height 1993
type input "[EMAIL_ADDRESS][PERSON_NAME][DOMAIN_NAME]"
click at [763, 102] on button "Send" at bounding box center [758, 103] width 46 height 22
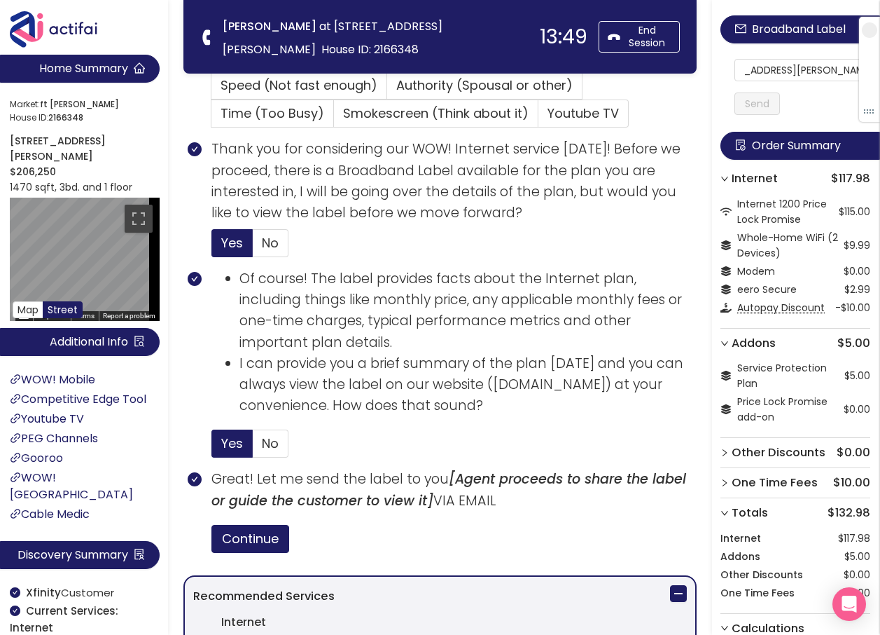
scroll to position [0, 0]
click at [763, 103] on button "Send" at bounding box center [758, 103] width 46 height 22
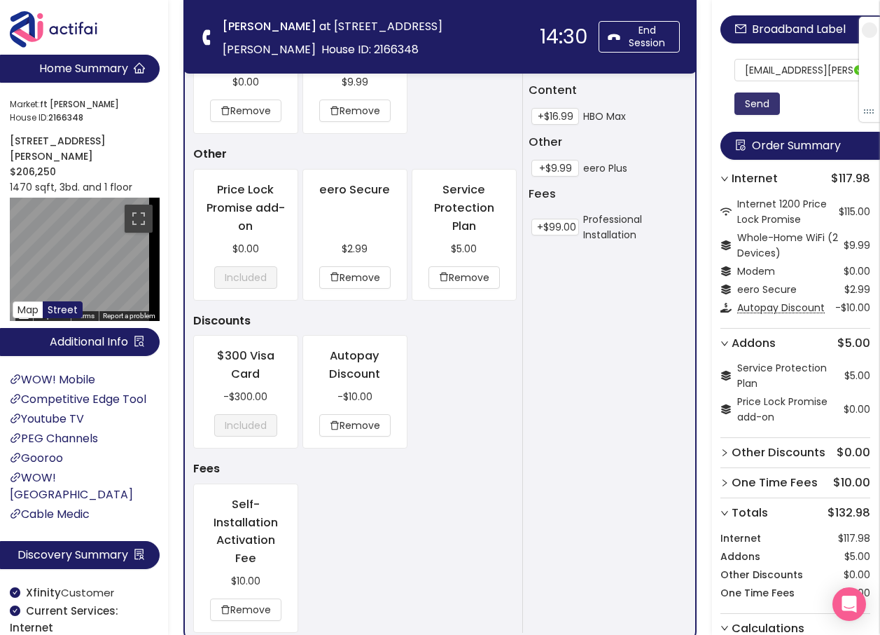
scroll to position [1358, 0]
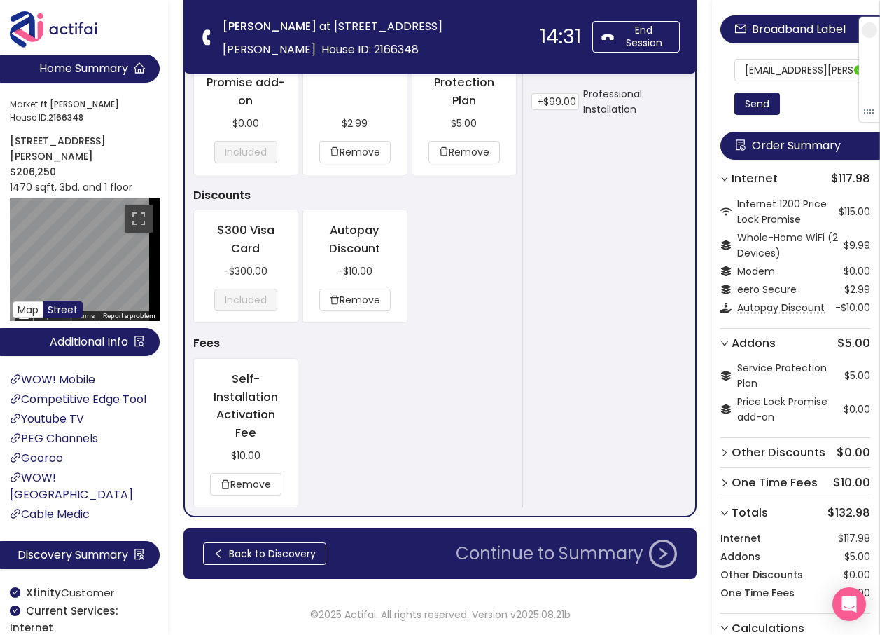
click at [538, 557] on button "Continue to Summary" at bounding box center [567, 553] width 238 height 28
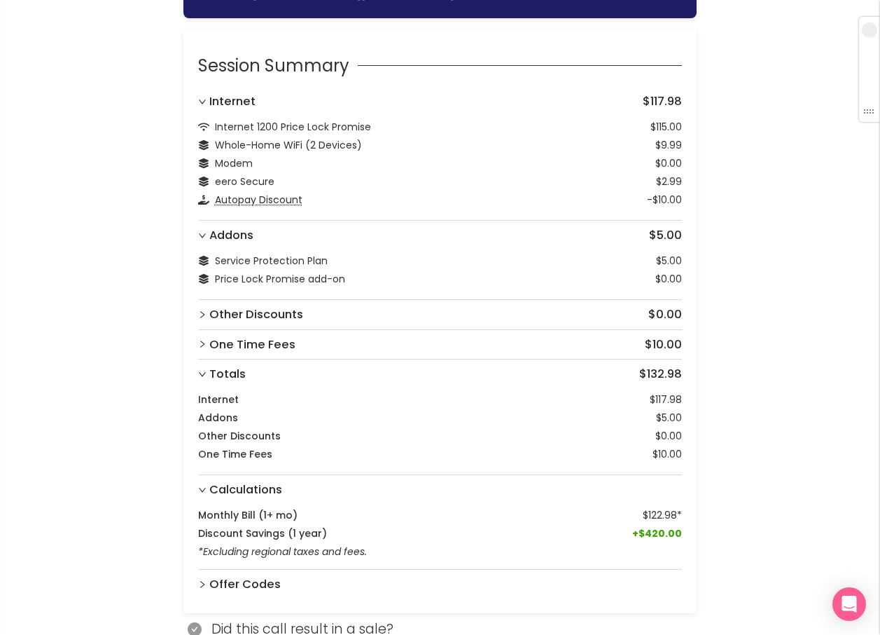
scroll to position [202, 0]
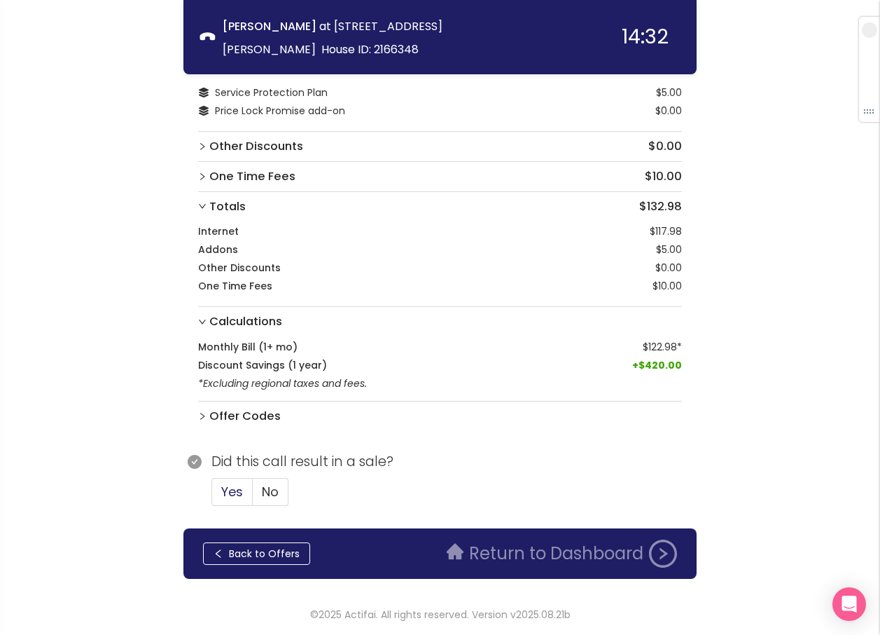
click at [233, 485] on span "Yes" at bounding box center [232, 492] width 22 height 18
click at [212, 496] on input "Yes" at bounding box center [212, 496] width 0 height 0
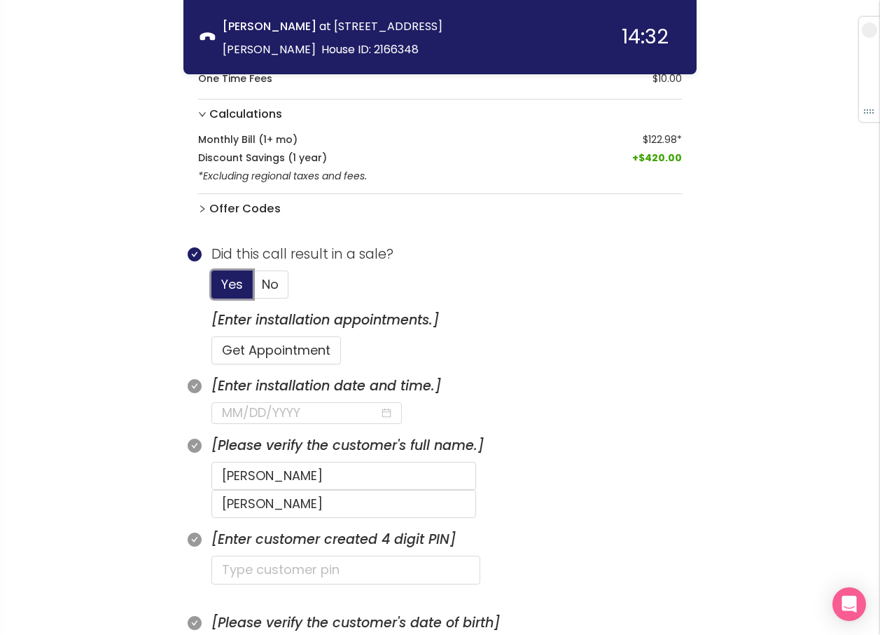
scroll to position [412, 0]
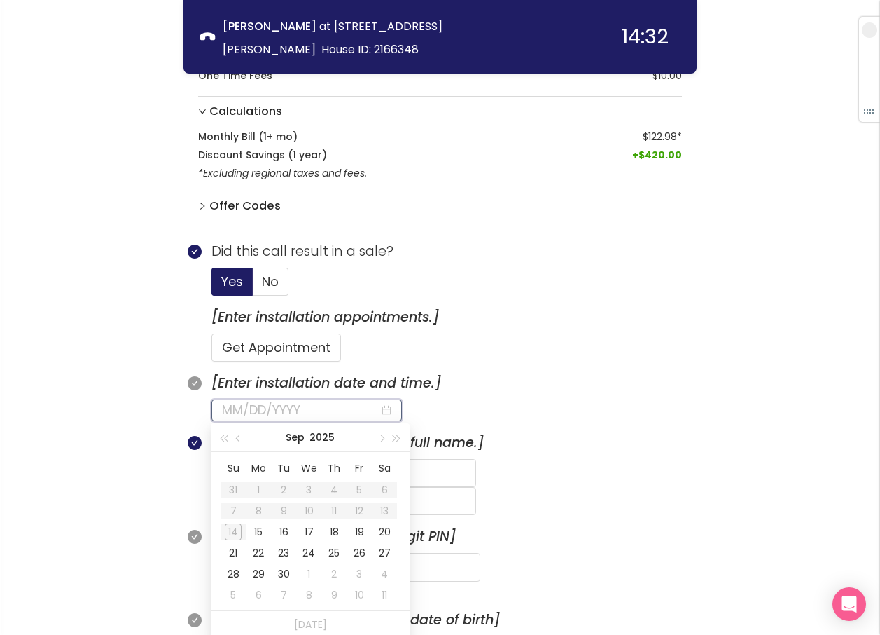
click at [249, 410] on input at bounding box center [301, 410] width 158 height 20
type input "[DATE]"
drag, startPoint x: 256, startPoint y: 532, endPoint x: 259, endPoint y: 525, distance: 7.2
click at [258, 529] on div "15" at bounding box center [258, 531] width 17 height 17
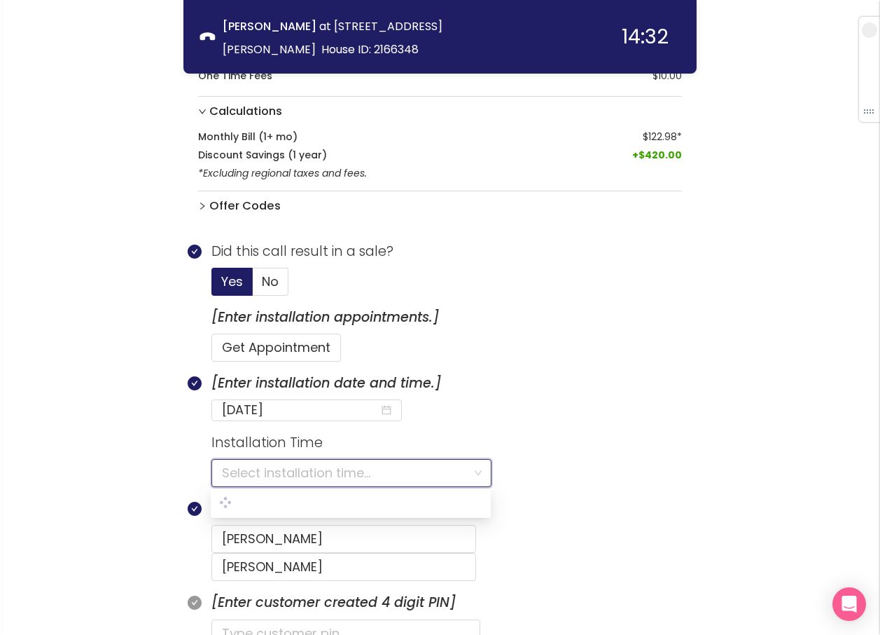
click at [244, 471] on input "search" at bounding box center [346, 472] width 249 height 27
click at [250, 498] on div "8:00AM - 9:00PM" at bounding box center [351, 502] width 261 height 15
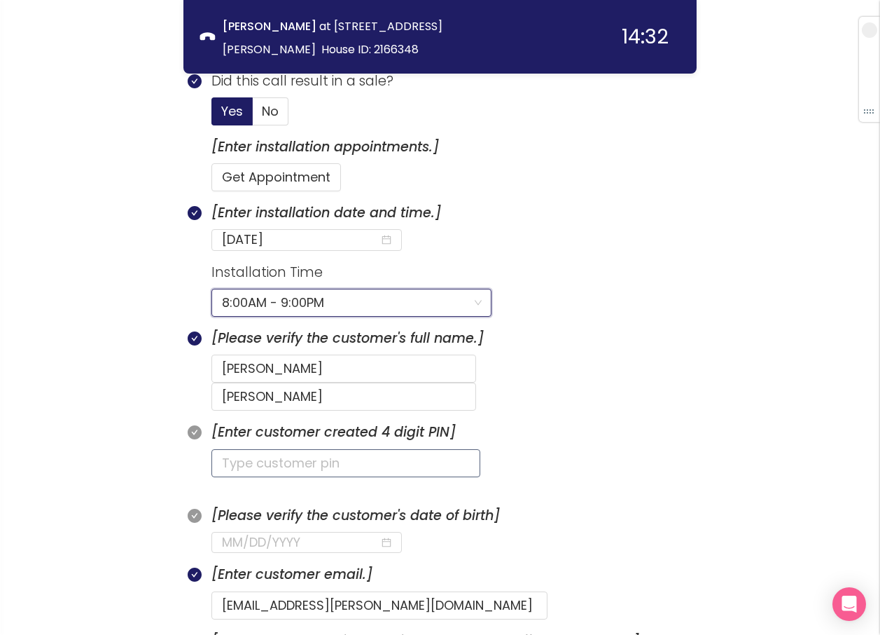
scroll to position [622, 0]
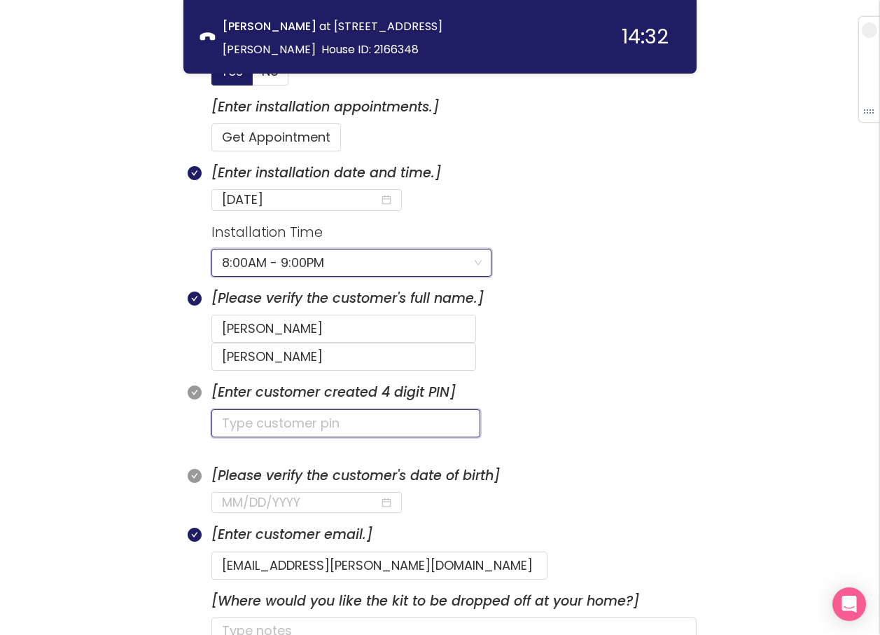
click at [251, 409] on input "text" at bounding box center [346, 423] width 269 height 28
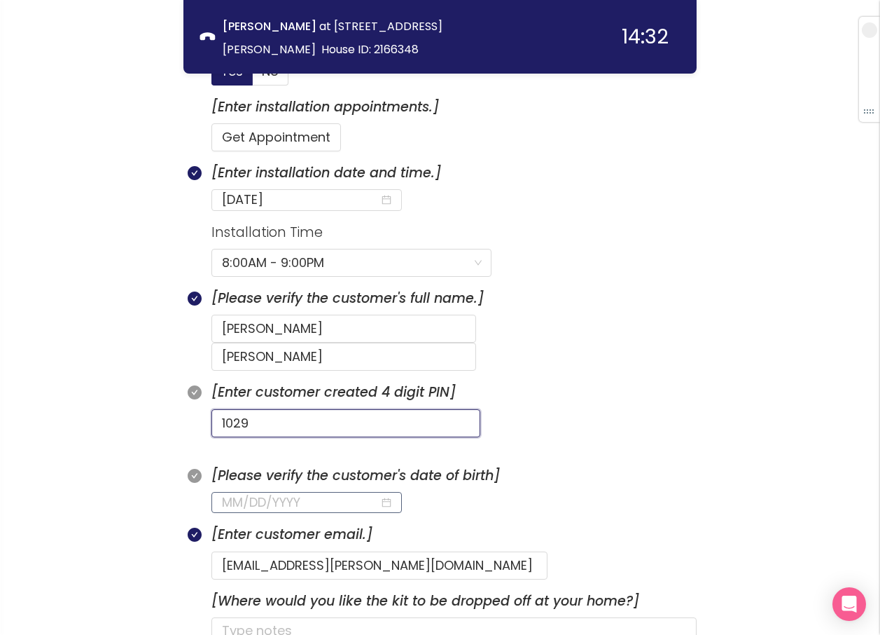
type input "1029"
click at [238, 492] on input at bounding box center [301, 502] width 158 height 20
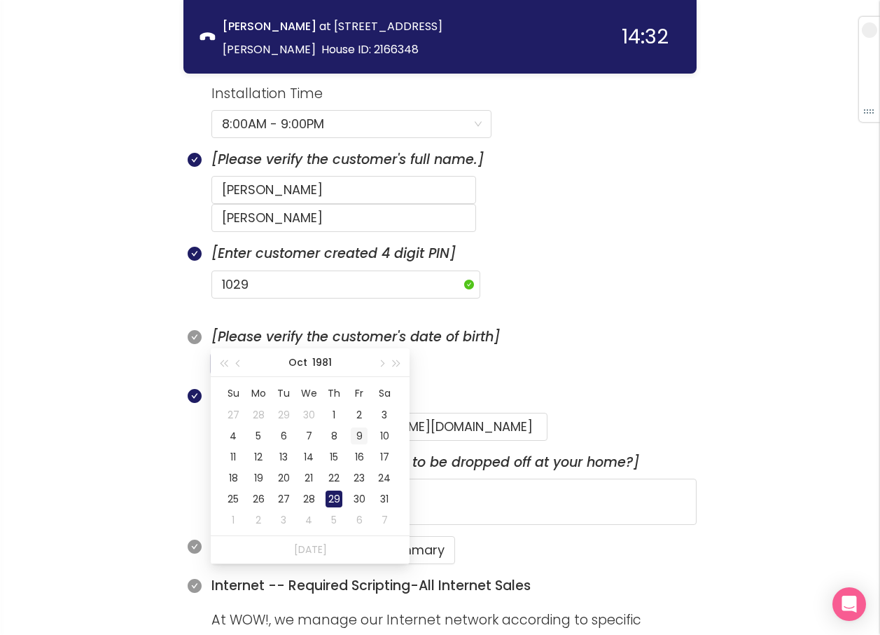
scroll to position [762, 0]
click at [330, 500] on div "29" at bounding box center [334, 497] width 17 height 17
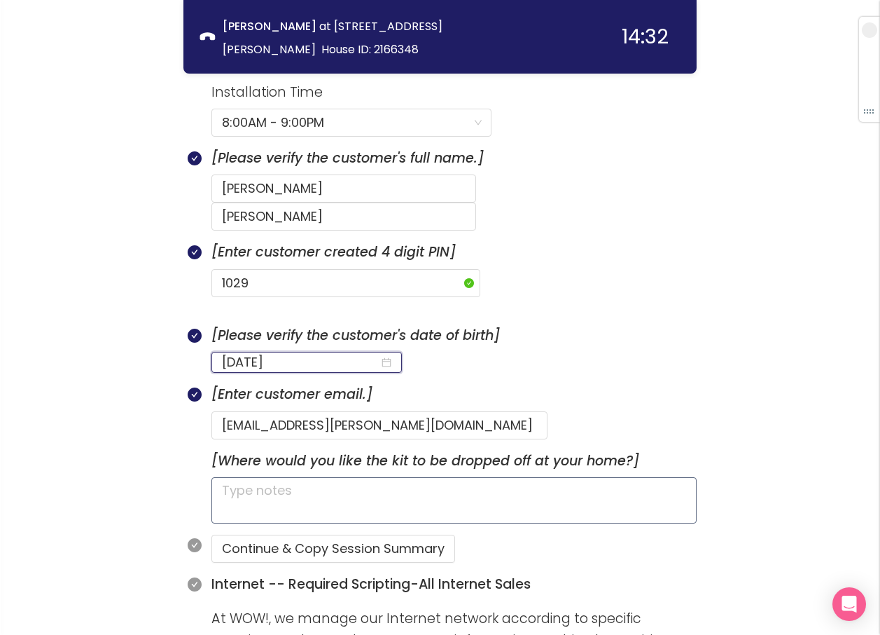
type input "[DATE]"
click at [272, 477] on textarea at bounding box center [454, 500] width 485 height 46
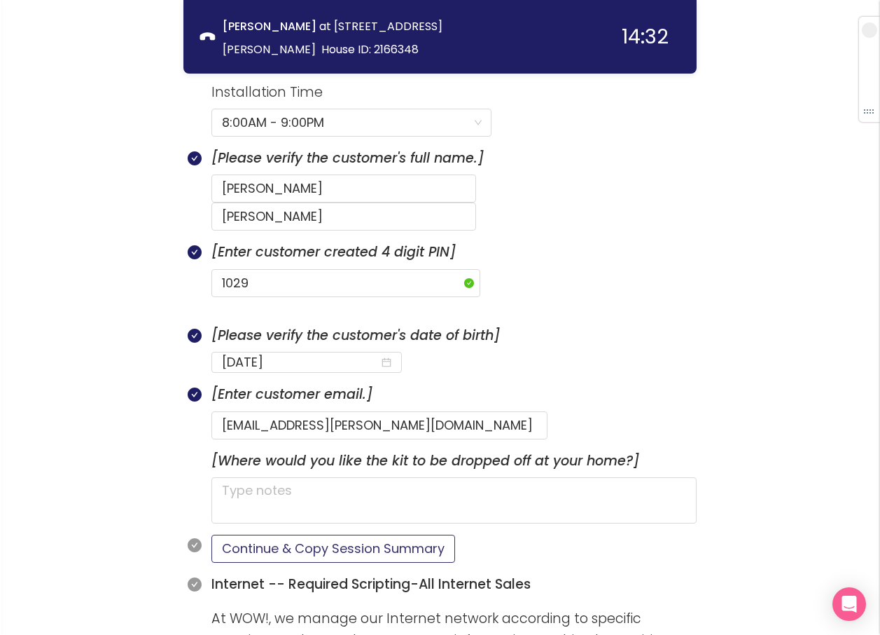
click at [347, 534] on button "Continue & Copy Session Summary" at bounding box center [334, 548] width 244 height 28
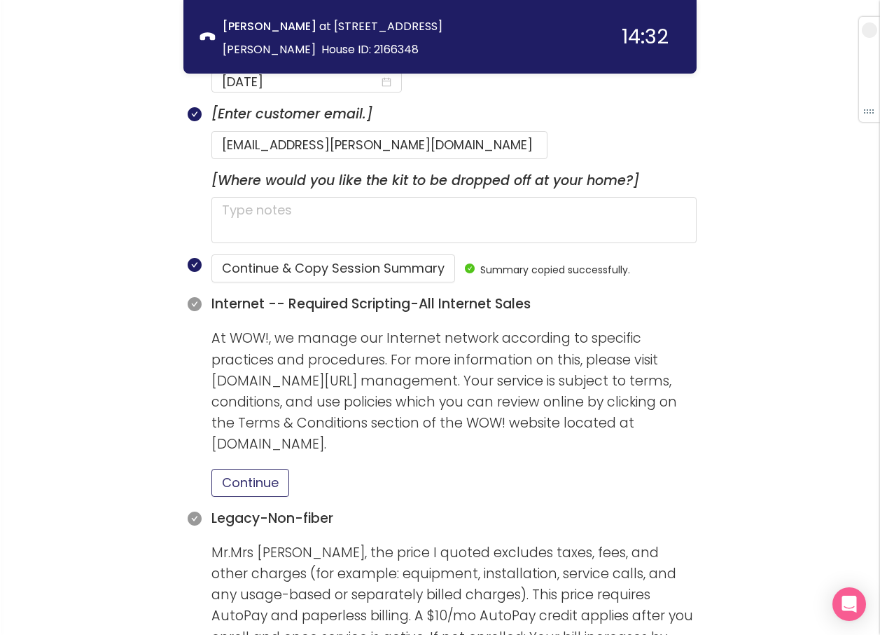
click at [235, 469] on button "Continue" at bounding box center [251, 483] width 78 height 28
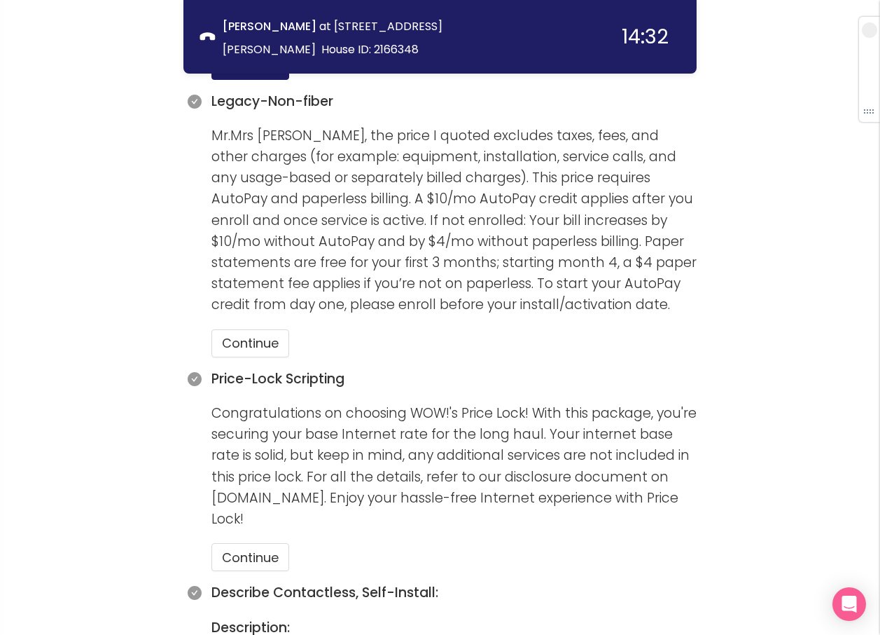
scroll to position [1463, 0]
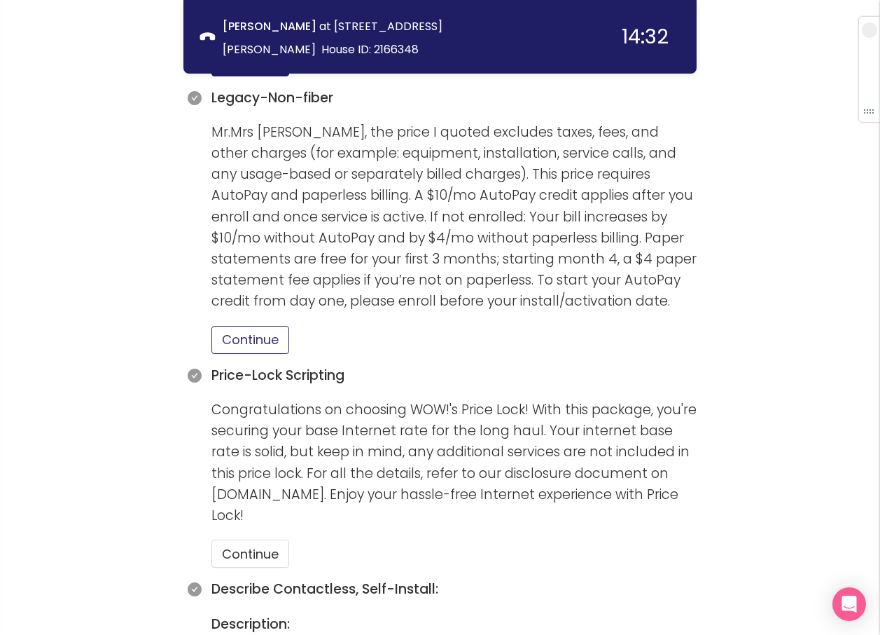
click at [262, 326] on button "Continue" at bounding box center [251, 340] width 78 height 28
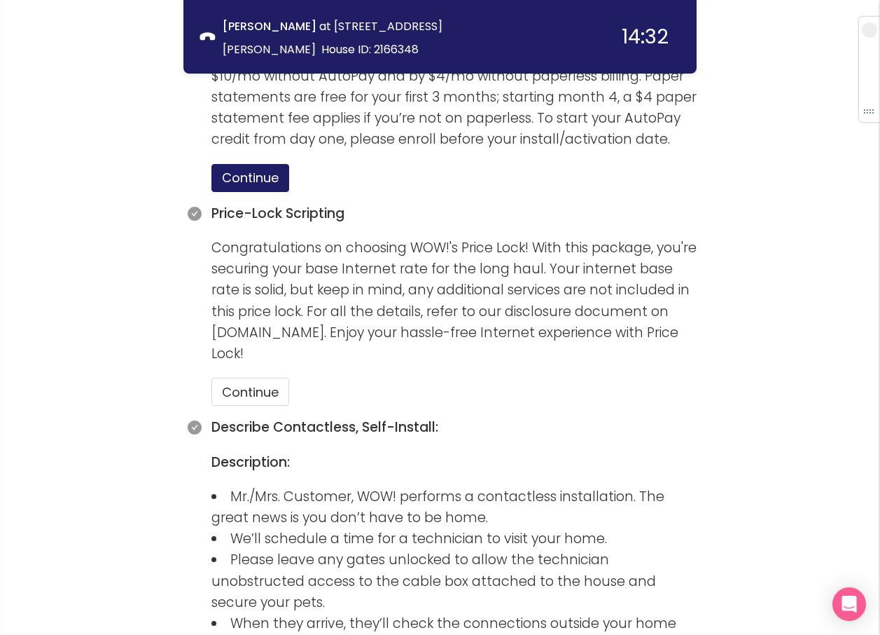
scroll to position [1673, 0]
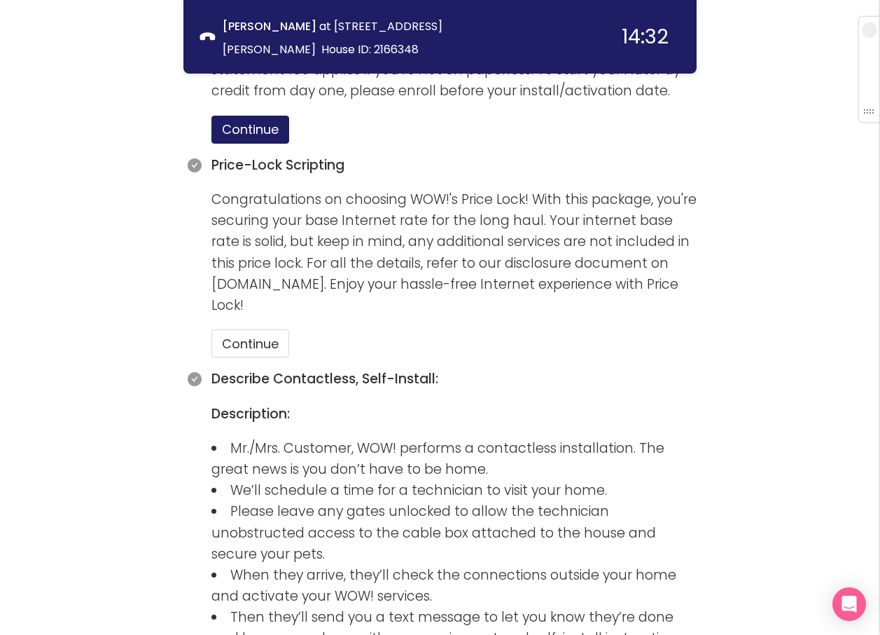
click at [248, 329] on section "Price-Lock Scripting Congratulations on choosing WOW!'s Price Lock! With this p…" at bounding box center [454, 262] width 485 height 214
click at [247, 329] on button "Continue" at bounding box center [251, 343] width 78 height 28
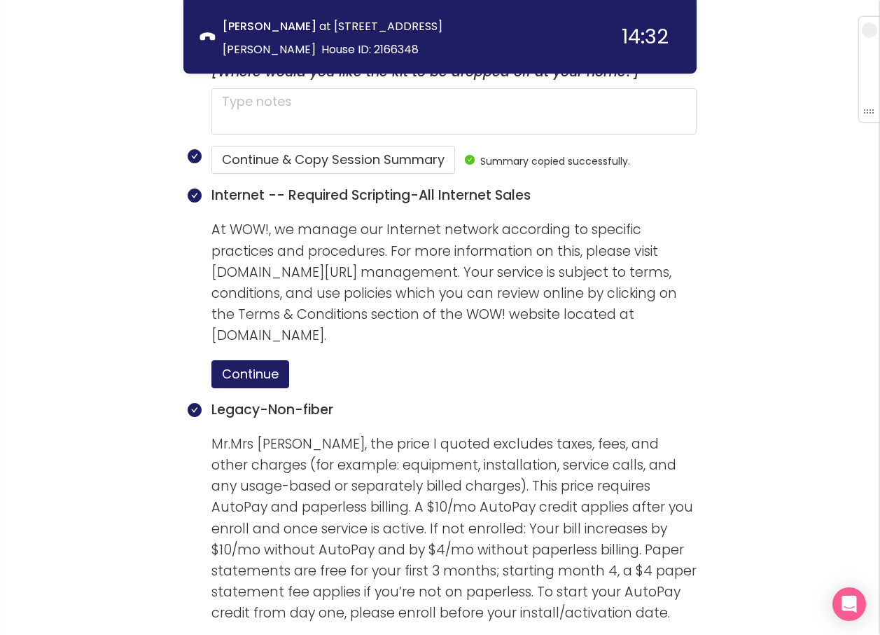
scroll to position [832, 0]
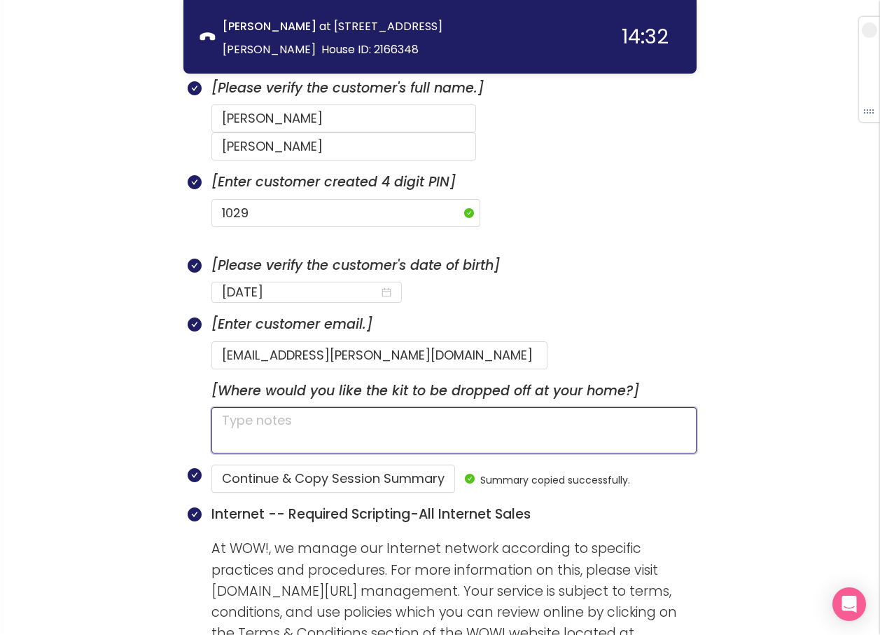
click at [260, 407] on textarea at bounding box center [454, 430] width 485 height 46
type textarea "L"
type textarea "LE"
type textarea "LEA"
type textarea "LEAV"
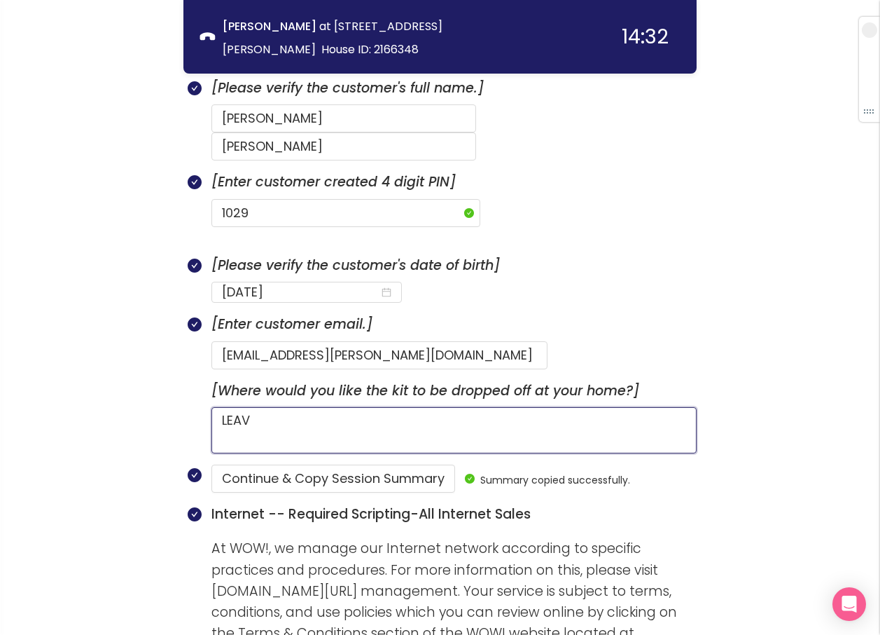
type textarea "LEAVE"
type textarea "LEAVE S"
type textarea "LEAVE SI"
type textarea "LEAVE SIK"
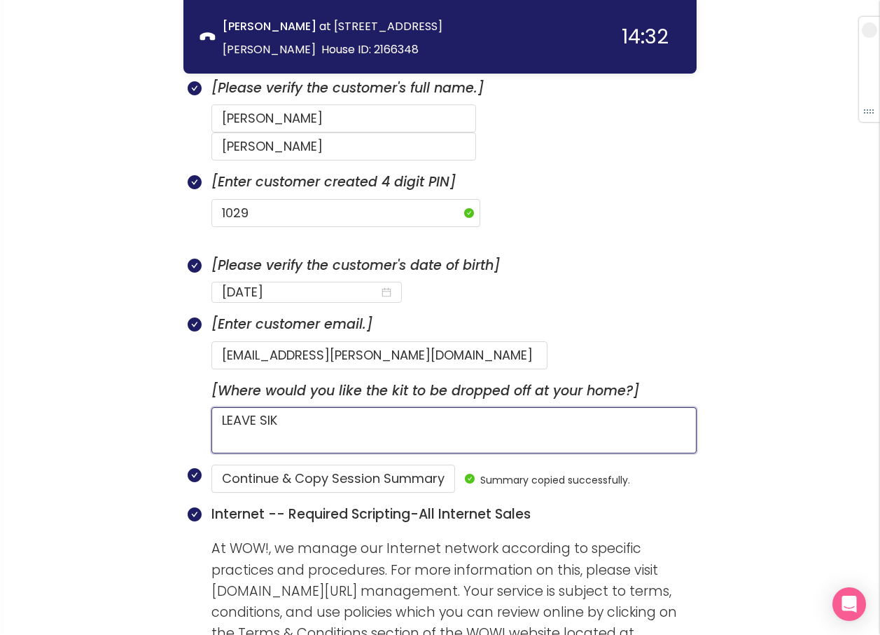
type textarea "LEAVE SIK"
type textarea "LEAVE SIK U"
type textarea "LEAVE SIK UN"
type textarea "LEAVE SIK UND"
type textarea "LEAVE [GEOGRAPHIC_DATA] UNDE"
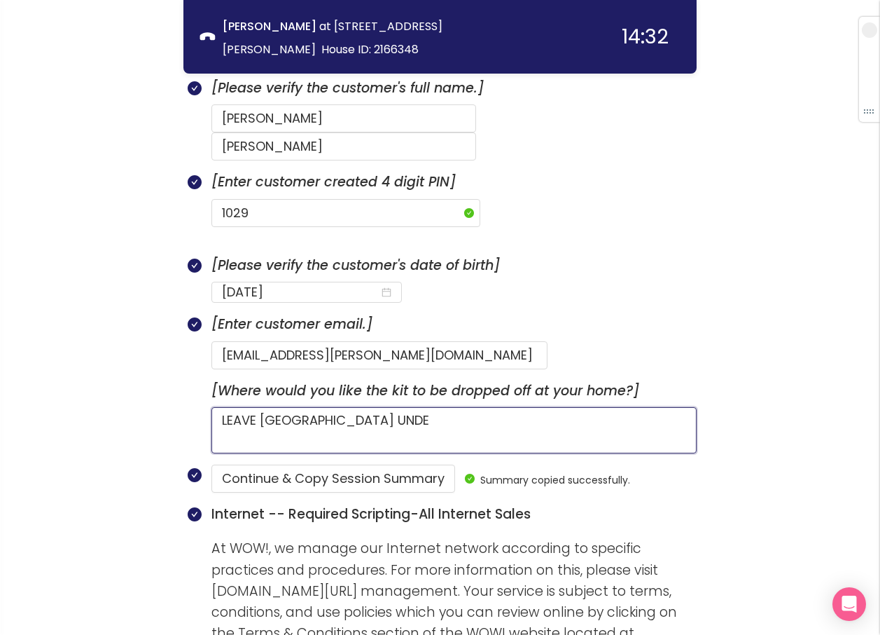
type textarea "LEAVE SIK UNDER"
type textarea "LEAVE SIK UNDER T"
type textarea "LEAVE SIK UNDER TA"
type textarea "LEAVE SIK UNDER TAB"
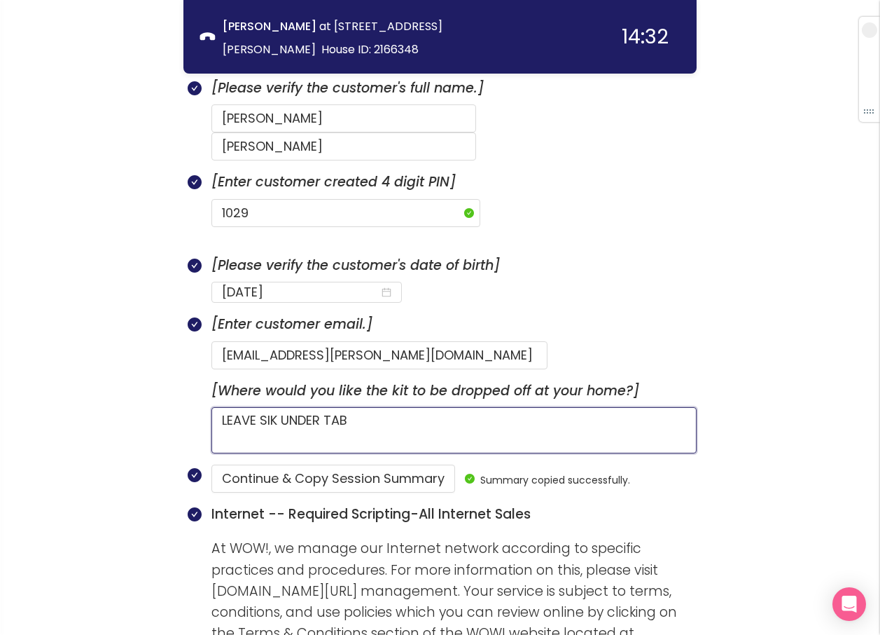
type textarea "LEAVE SIK UNDER TABL"
type textarea "LEAVE SIK UNDER TABLE"
type textarea "LEAVE SIK UNDER TABLE O"
type textarea "LEAVE SIK UNDER TABLE ON"
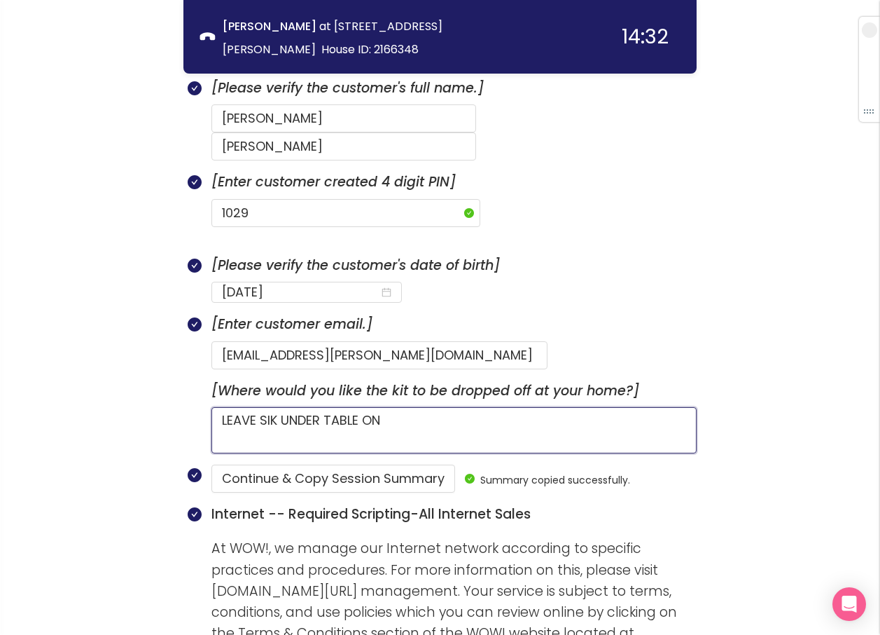
type textarea "LEAVE SIK UNDER TABLE ON"
type textarea "LEAVE SIK UNDER TABLE ON P"
type textarea "LEAVE SIK UNDER TABLE ON PO"
type textarea "LEAVE SIK UNDER TABLE ON POR"
type textarea "LEAVE SIK UNDER TABLE ON PORC"
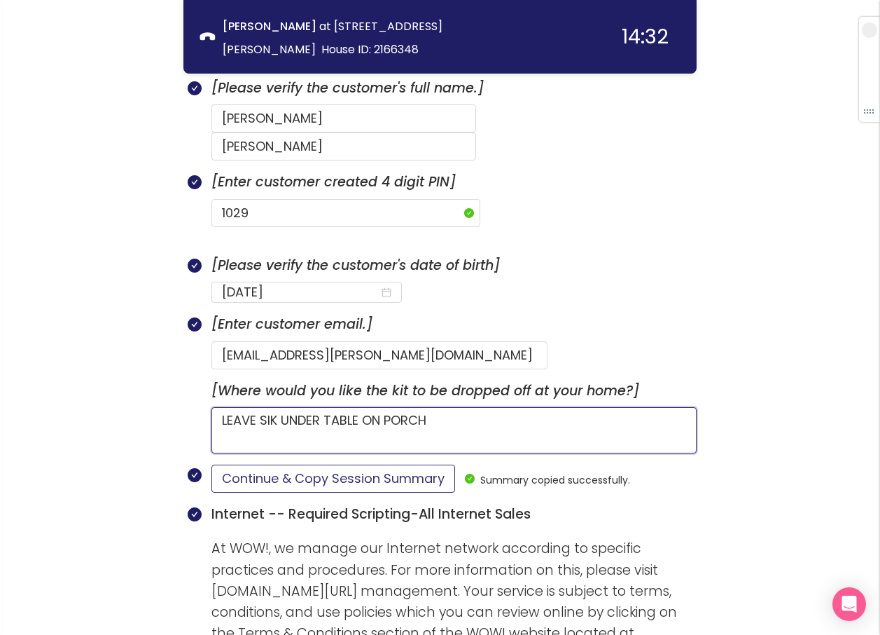
type textarea "LEAVE SIK UNDER TABLE ON PORCH"
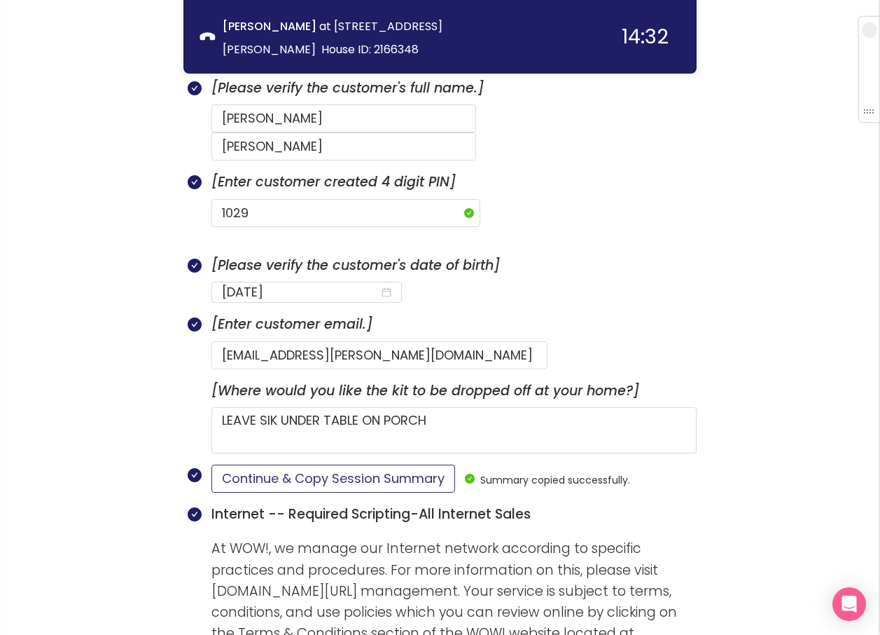
click at [347, 464] on button "Continue & Copy Session Summary" at bounding box center [334, 478] width 244 height 28
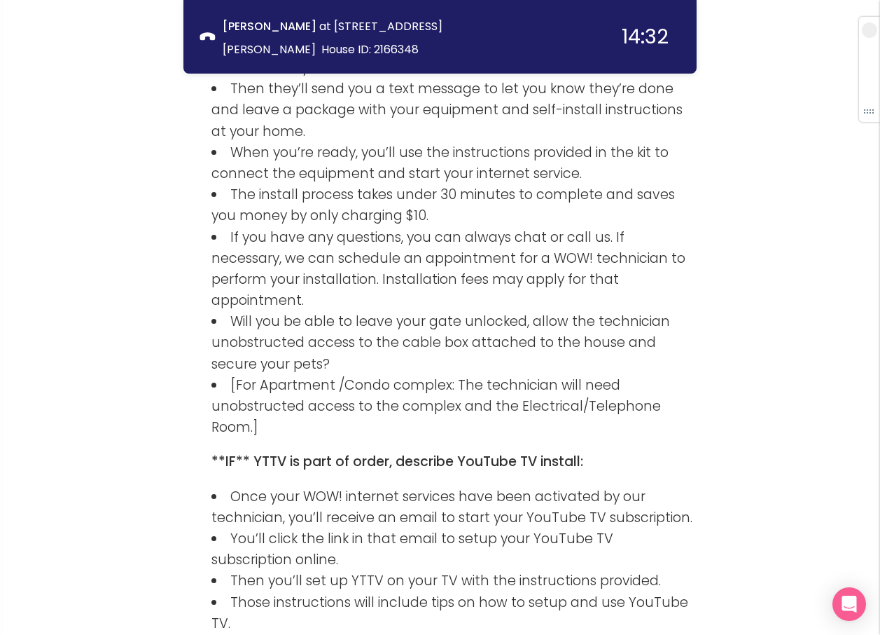
scroll to position [2233, 0]
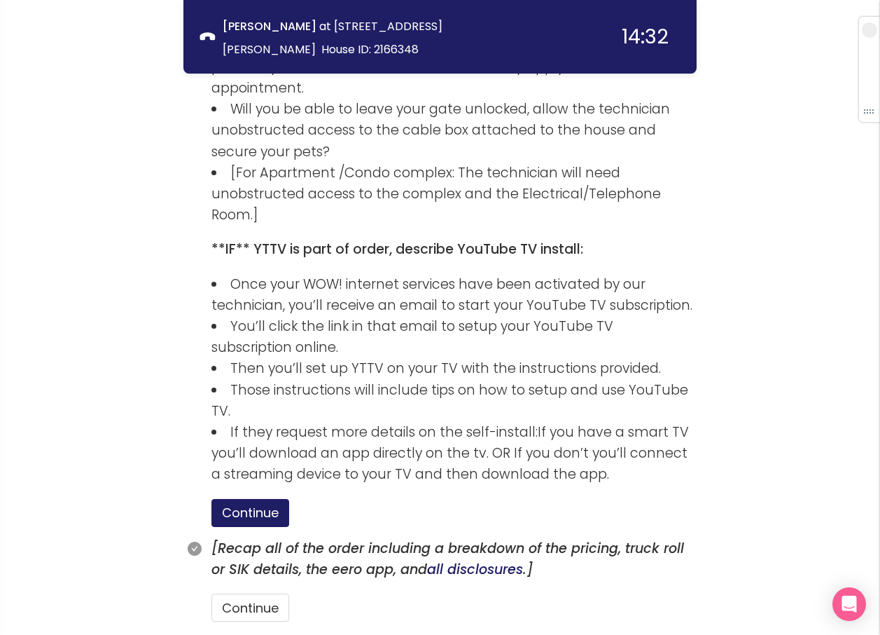
scroll to position [2416, 0]
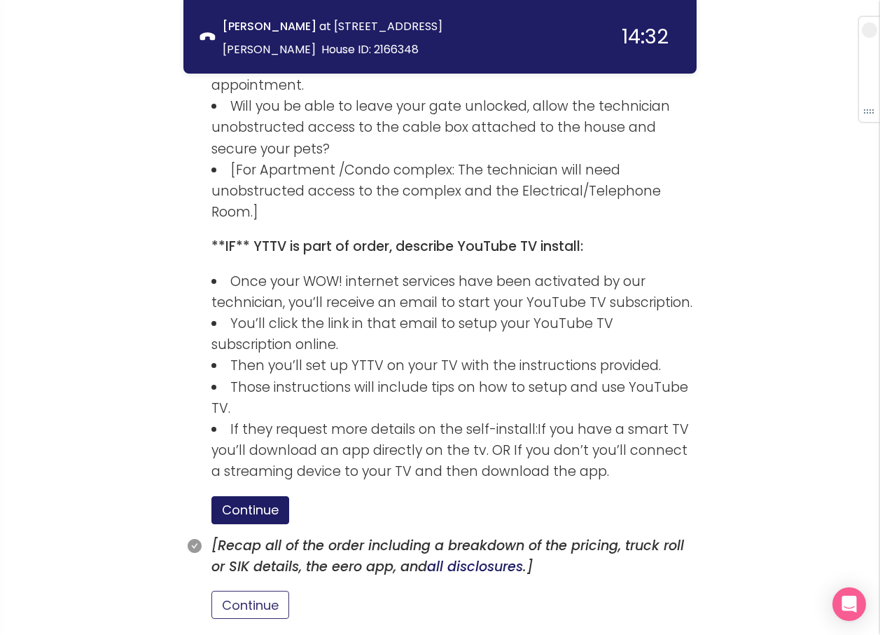
click at [264, 590] on button "Continue" at bounding box center [251, 604] width 78 height 28
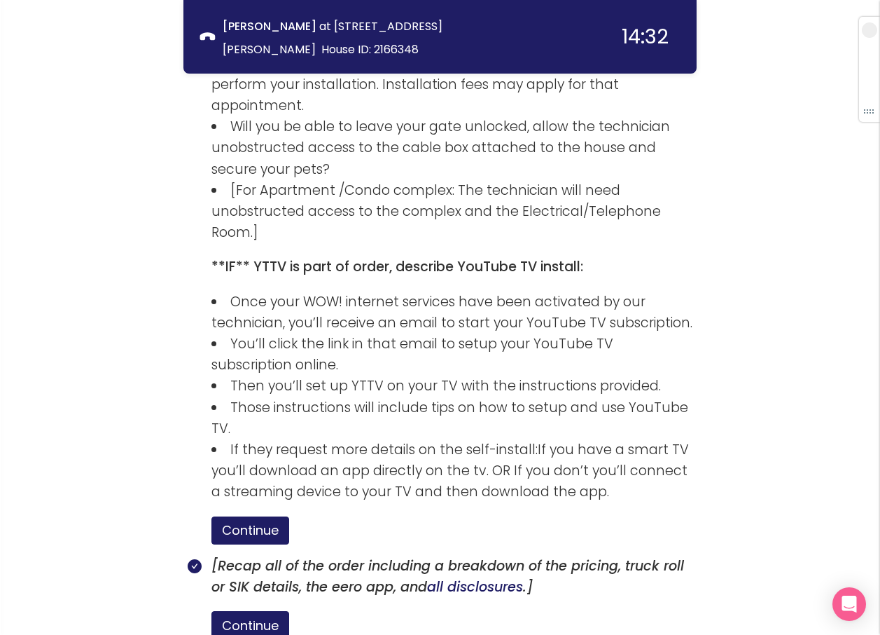
scroll to position [2482, 0]
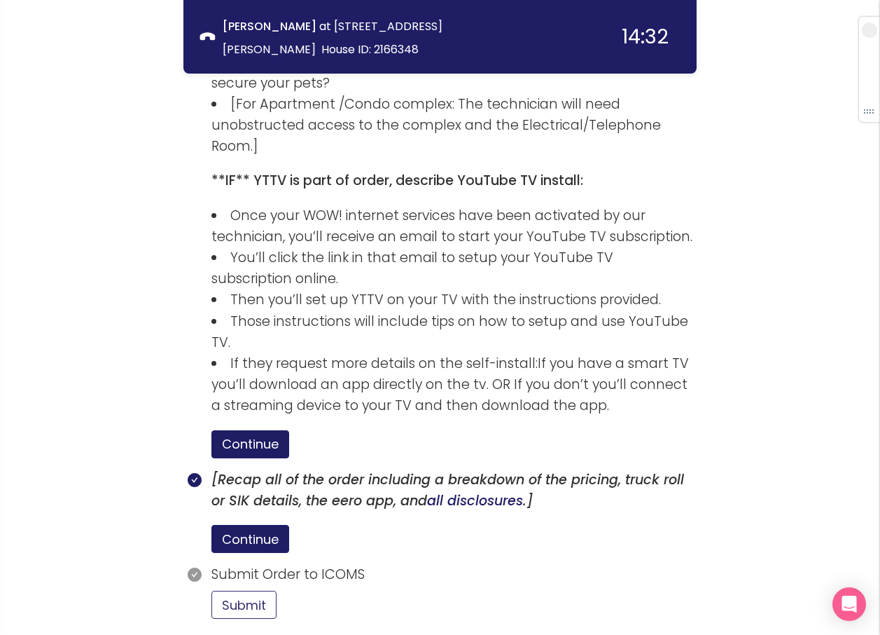
click at [246, 590] on button "Submit" at bounding box center [244, 604] width 65 height 28
drag, startPoint x: 386, startPoint y: 414, endPoint x: 257, endPoint y: 624, distance: 246.5
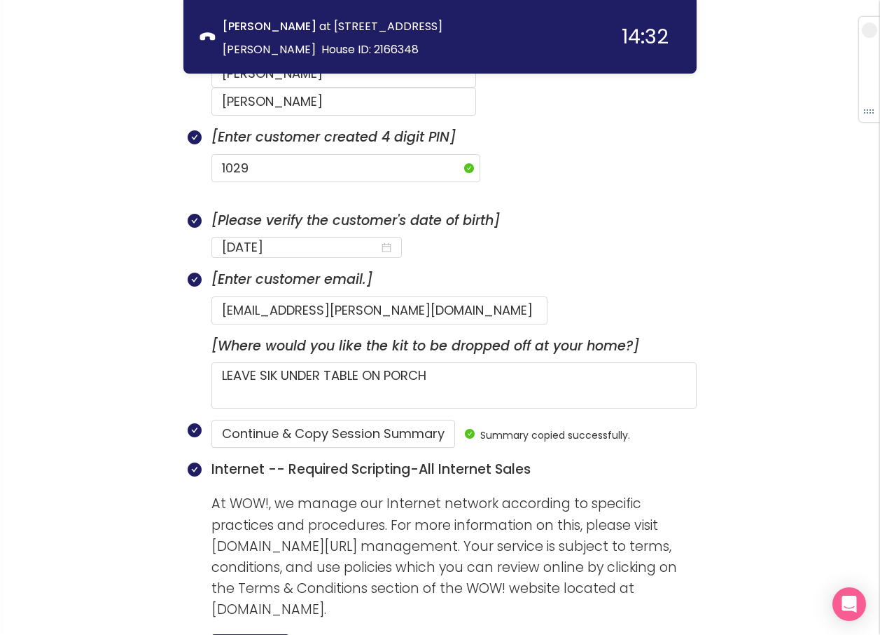
scroll to position [871, 0]
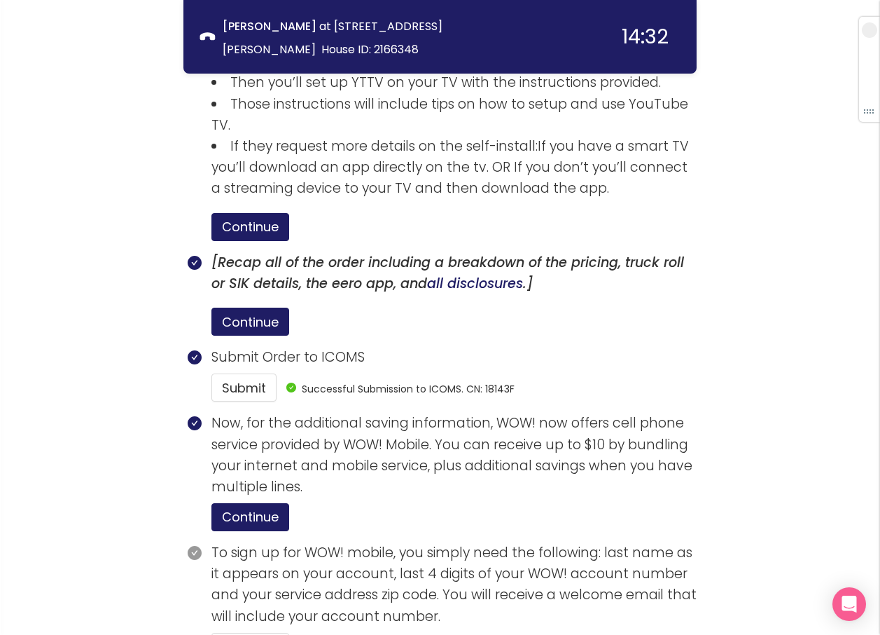
scroll to position [2741, 0]
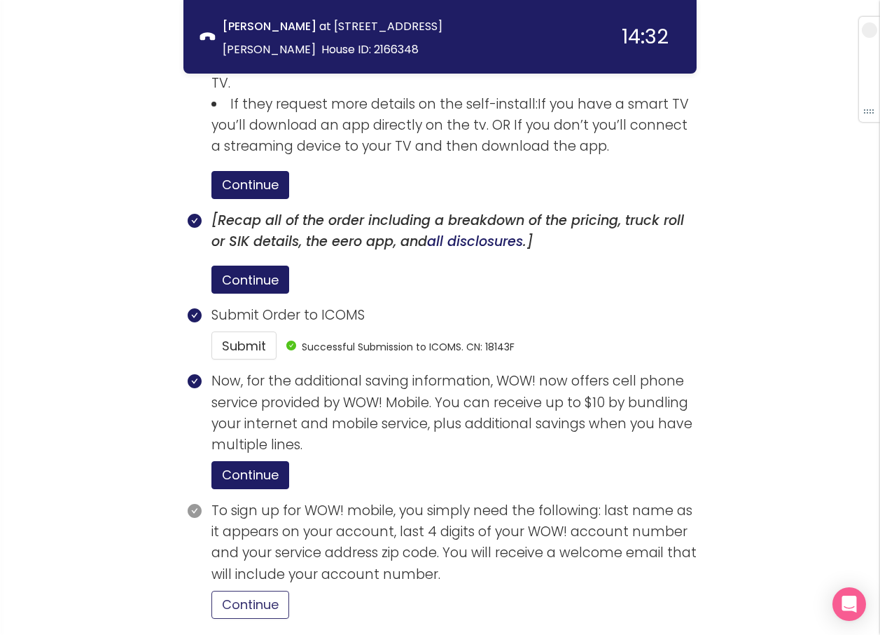
click at [271, 590] on button "Continue" at bounding box center [251, 604] width 78 height 28
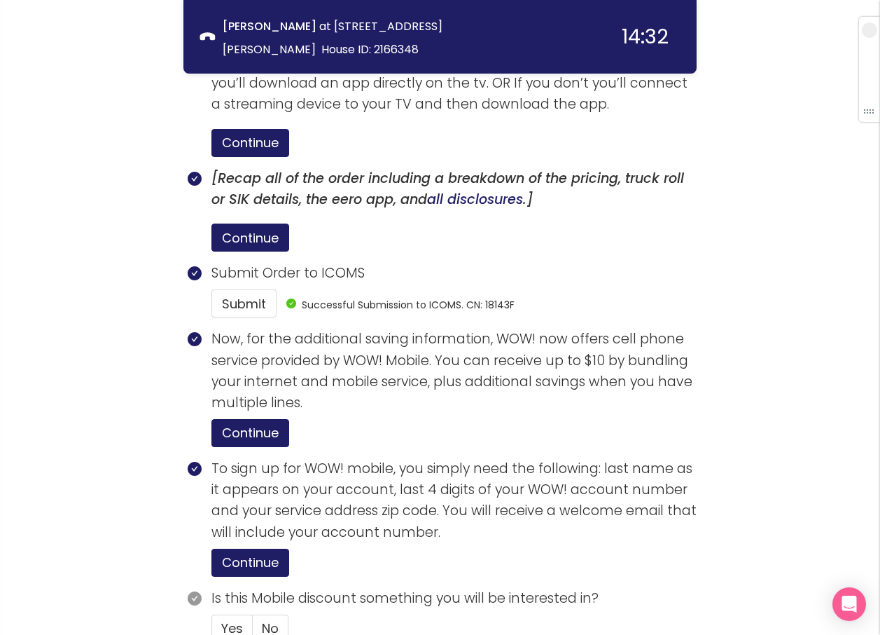
scroll to position [2807, 0]
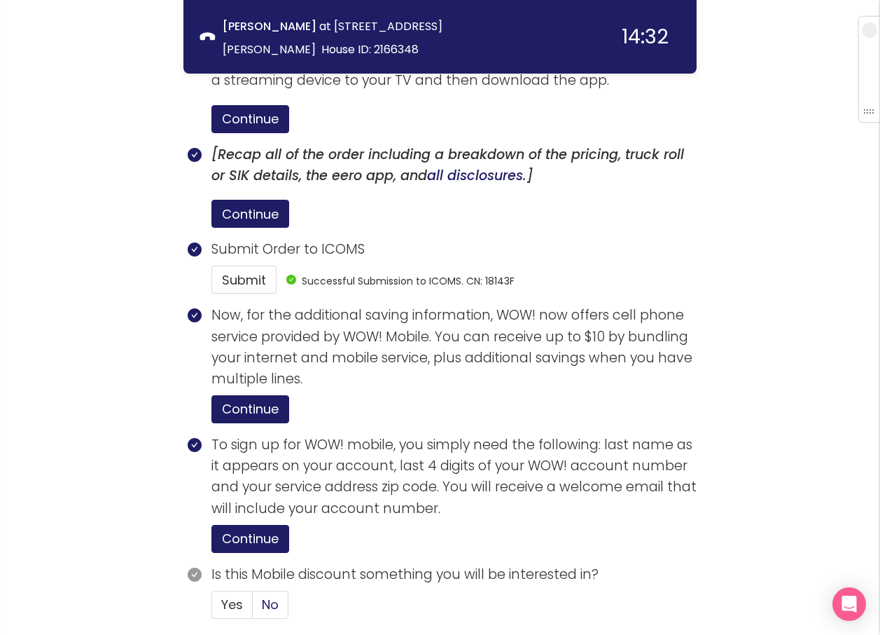
click at [281, 590] on label "No" at bounding box center [271, 604] width 36 height 28
click at [253, 609] on input "No" at bounding box center [253, 609] width 0 height 0
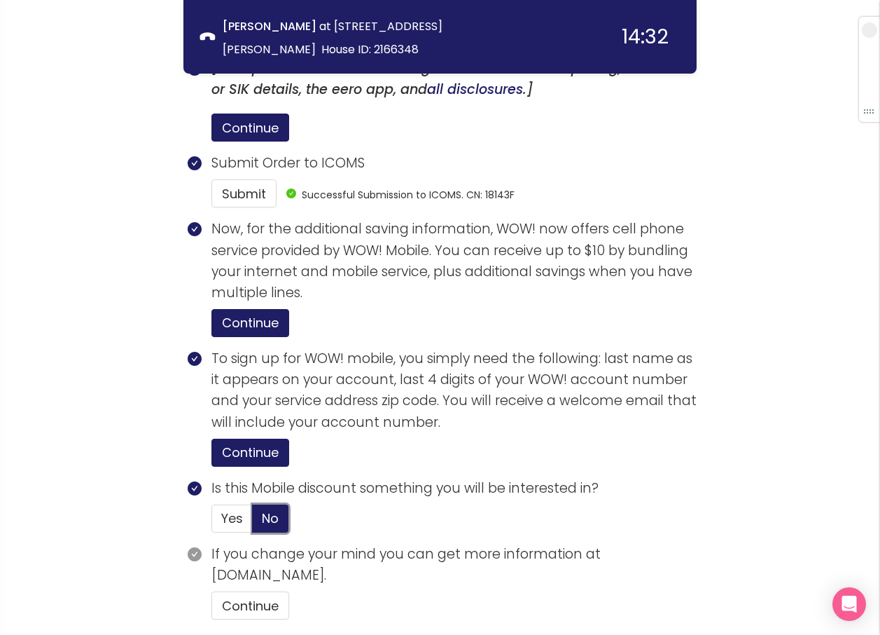
scroll to position [2894, 0]
click at [257, 590] on button "Continue" at bounding box center [251, 604] width 78 height 28
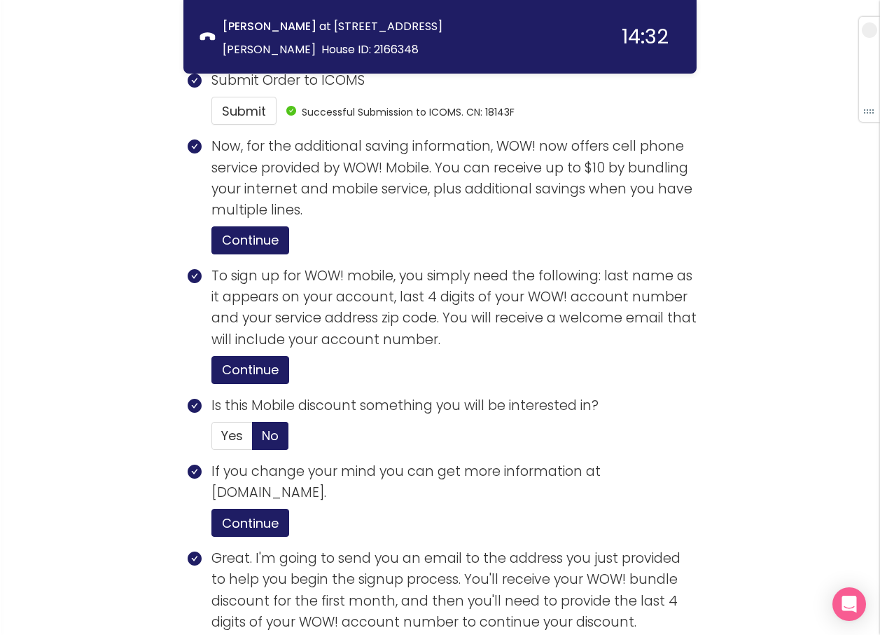
scroll to position [3160, 0]
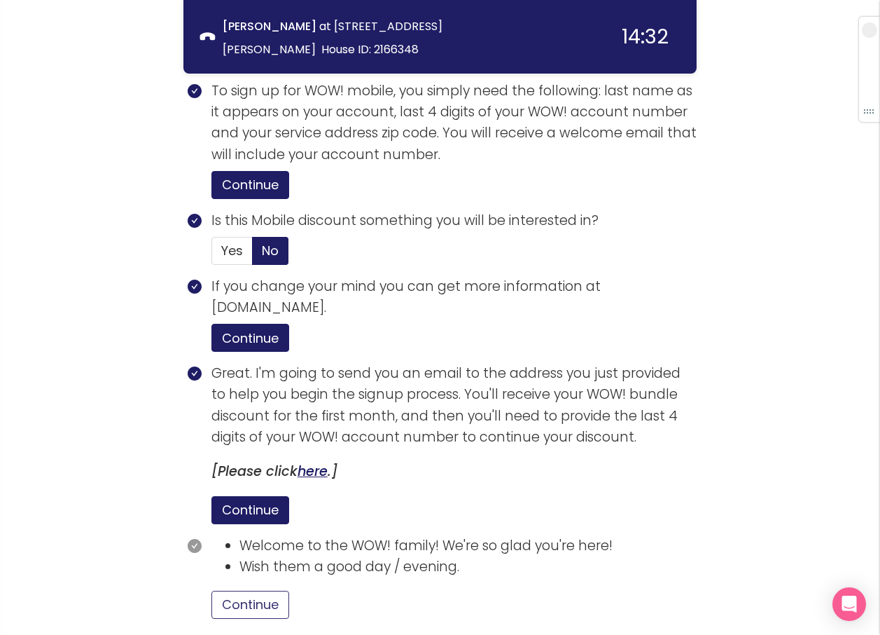
click at [263, 590] on button "Continue" at bounding box center [251, 604] width 78 height 28
